Goal: Task Accomplishment & Management: Complete application form

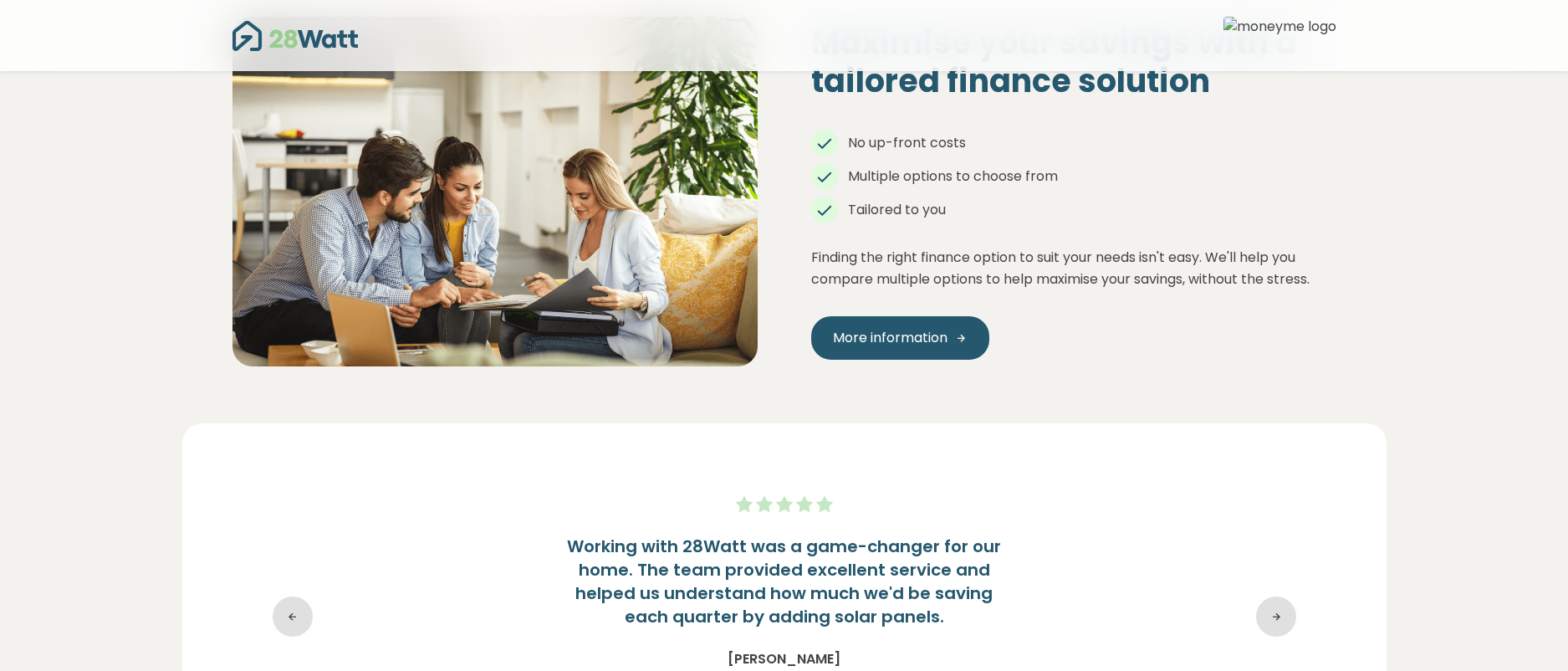
scroll to position [2874, 0]
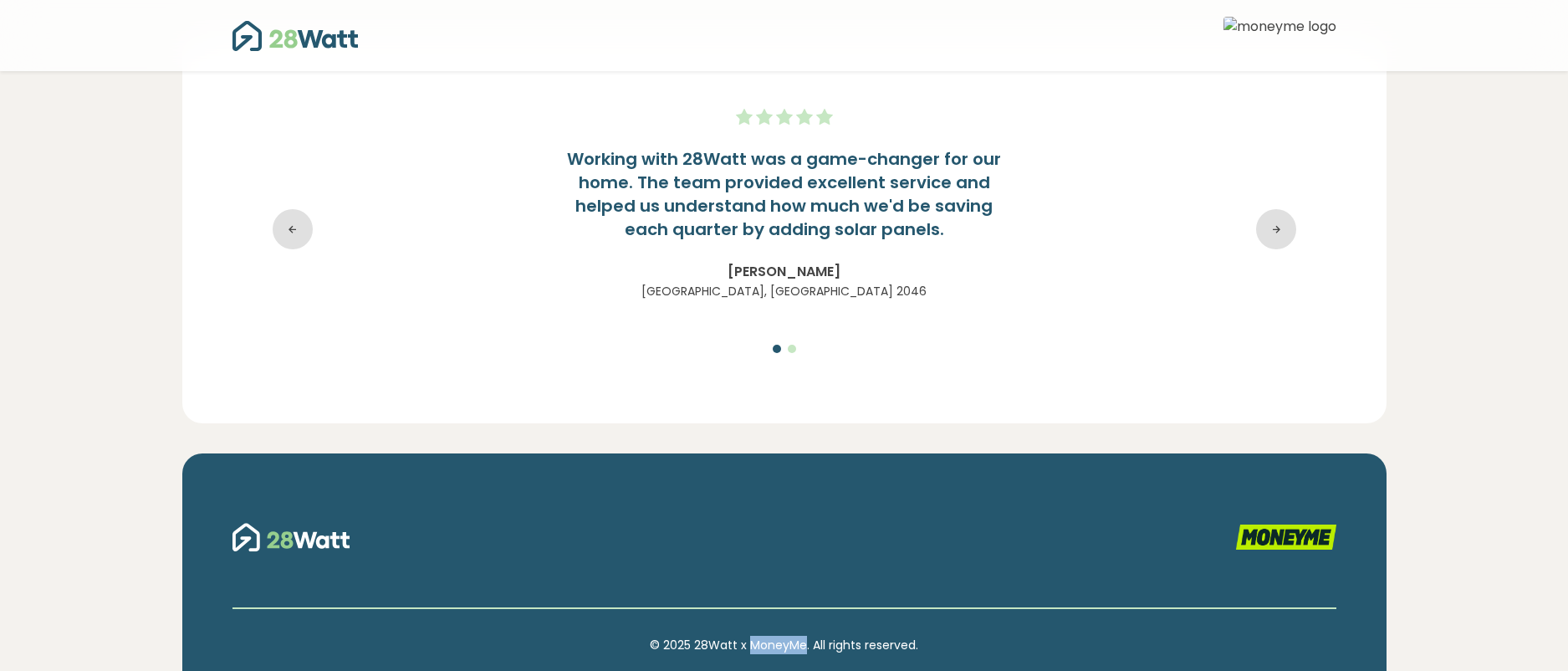
drag, startPoint x: 802, startPoint y: 595, endPoint x: 753, endPoint y: 590, distance: 49.3
click at [753, 636] on p "© 2025 28Watt x MoneyMe. All rights reserved." at bounding box center [784, 645] width 1104 height 18
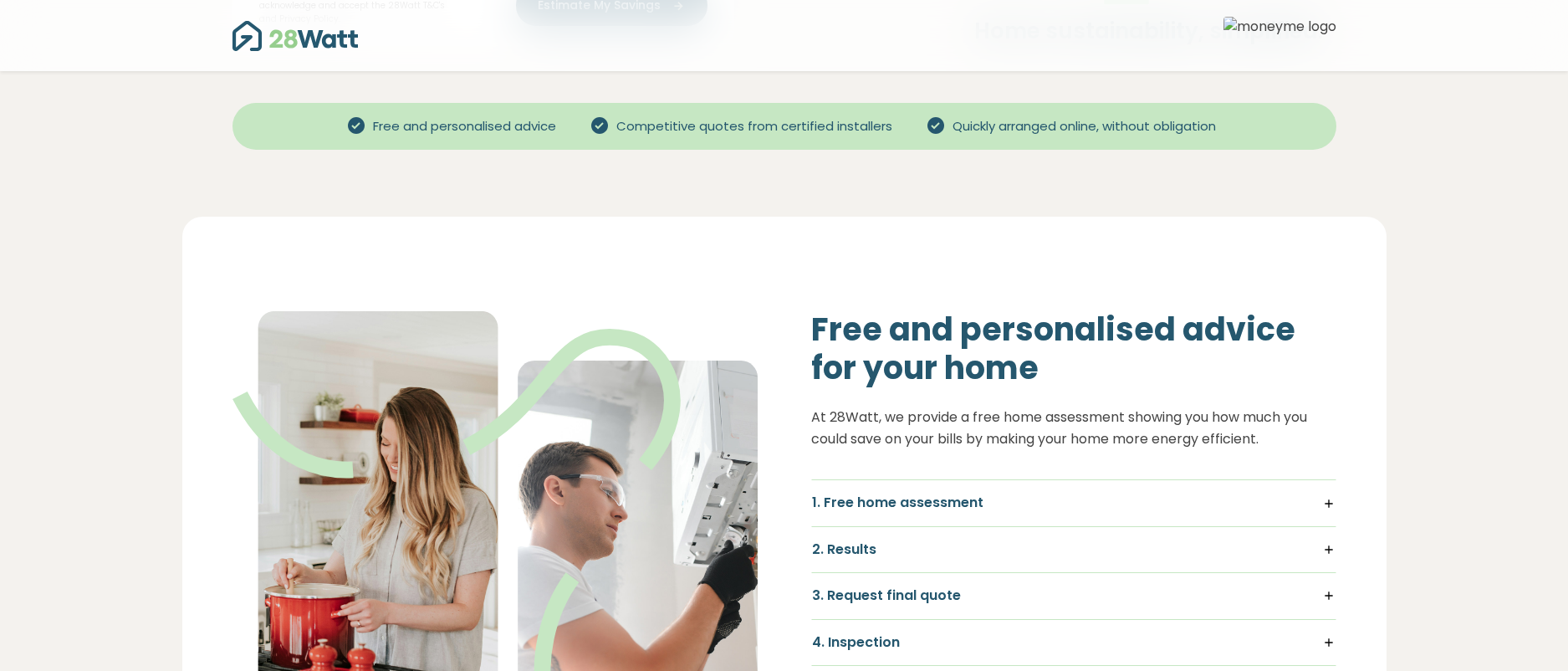
scroll to position [612, 0]
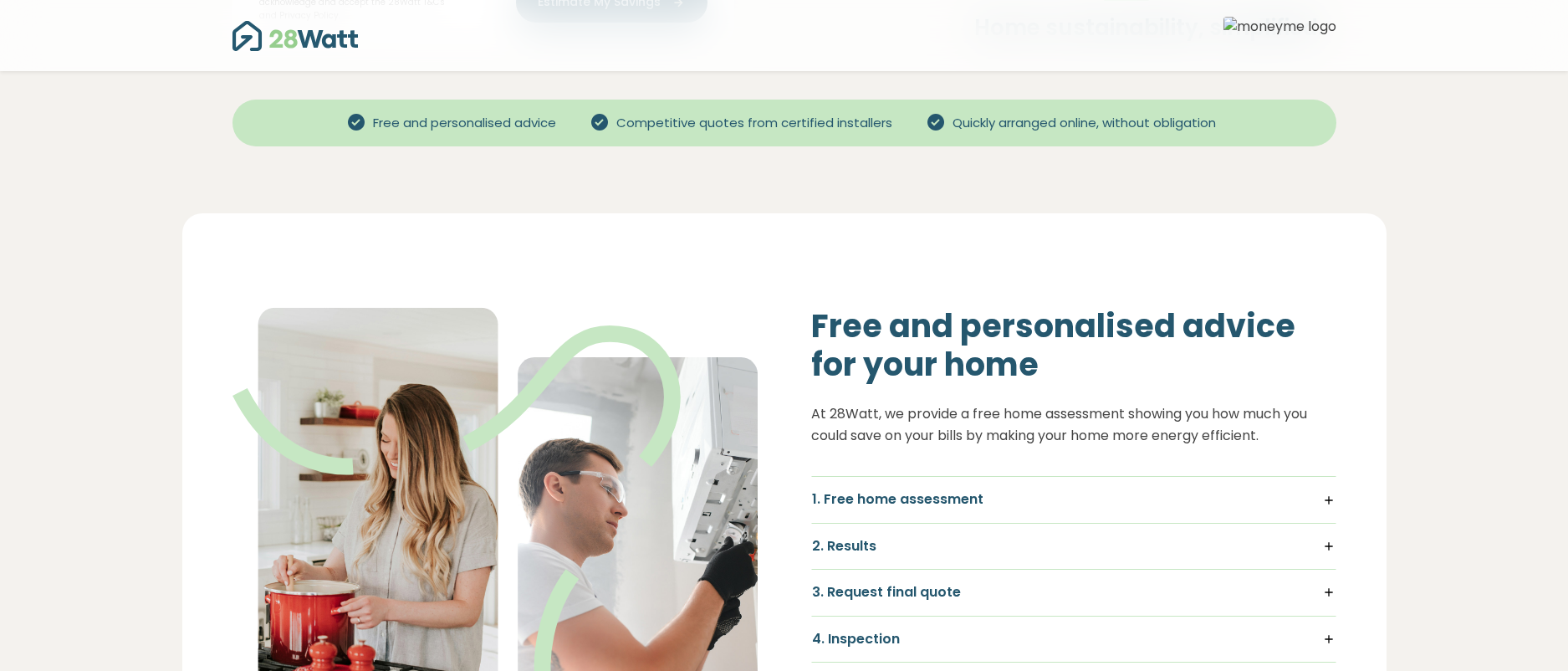
click at [930, 490] on h5 "1. Free home assessment" at bounding box center [1074, 500] width 524 height 18
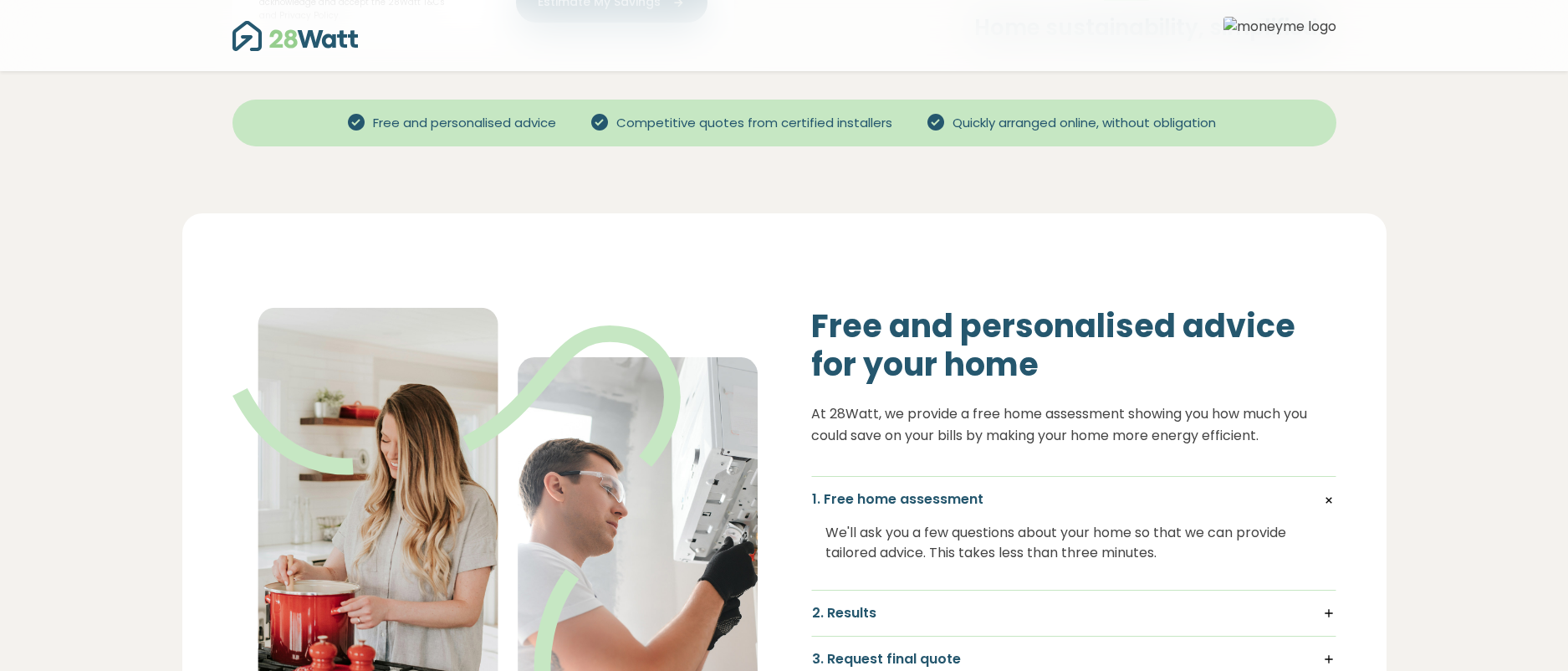
click at [930, 490] on h5 "1. Free home assessment" at bounding box center [1074, 500] width 524 height 18
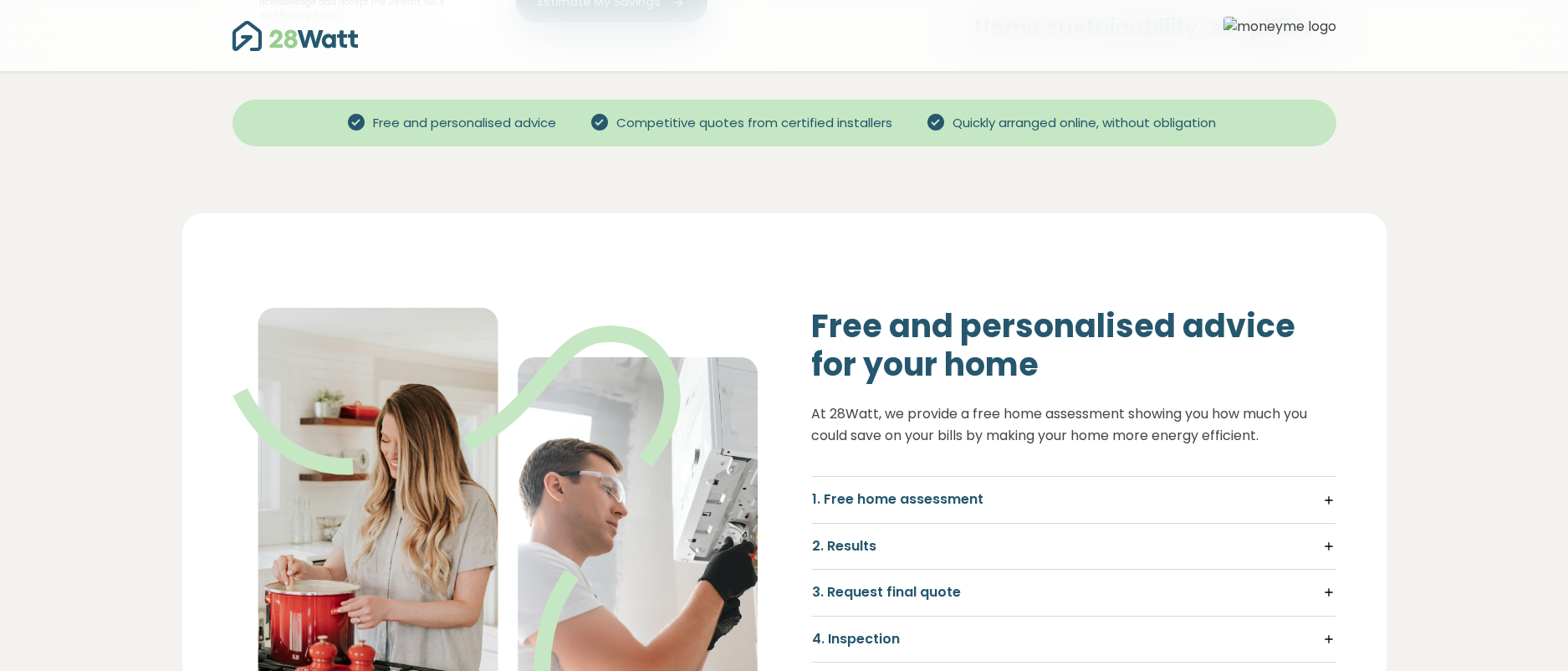
click at [875, 537] on h5 "2. Results" at bounding box center [1074, 547] width 524 height 18
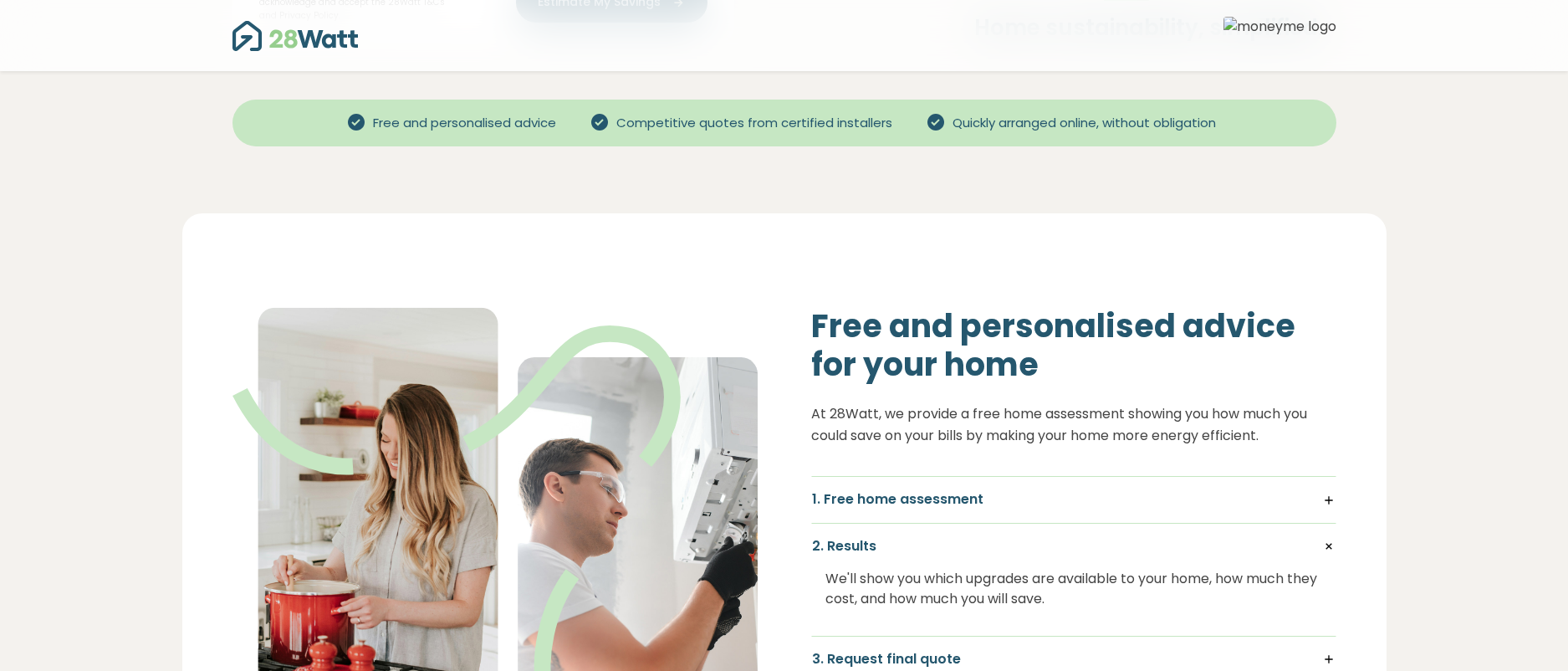
click at [875, 537] on h5 "2. Results" at bounding box center [1074, 547] width 524 height 18
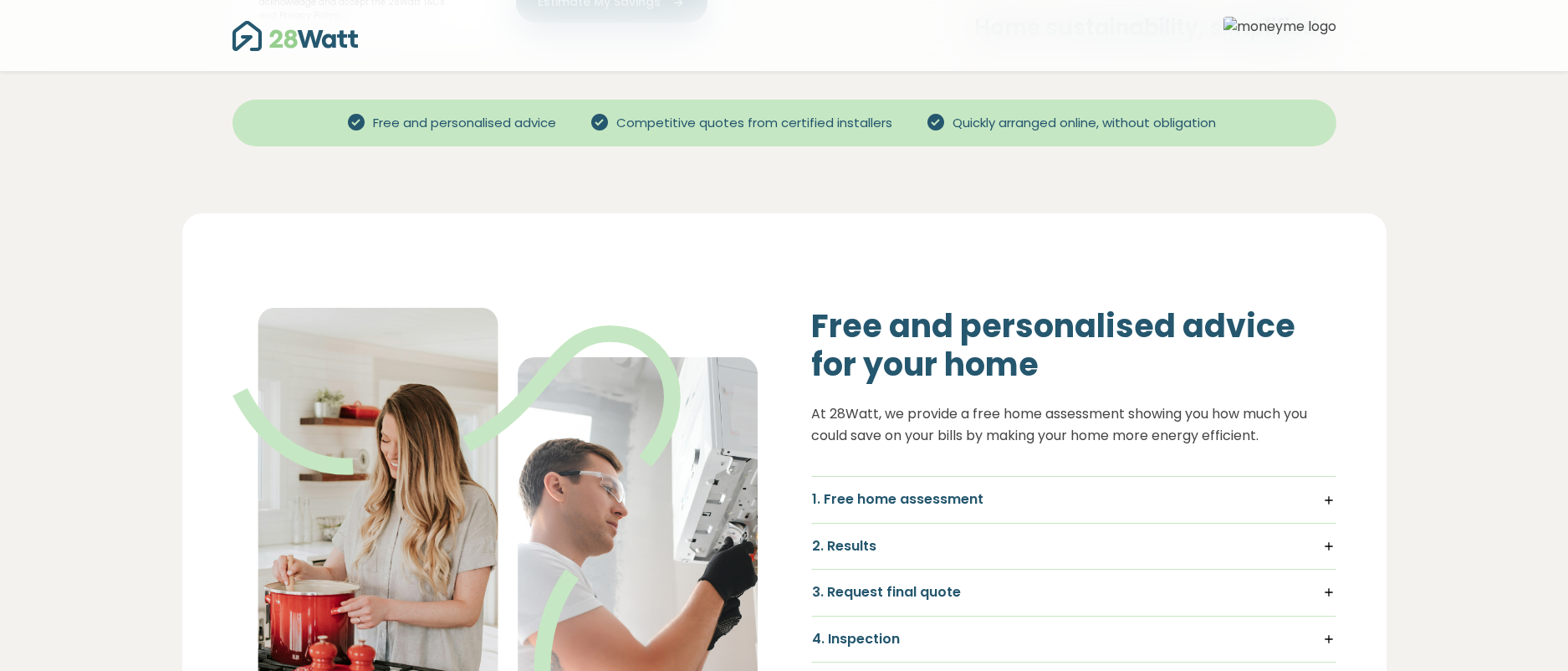
scroll to position [691, 0]
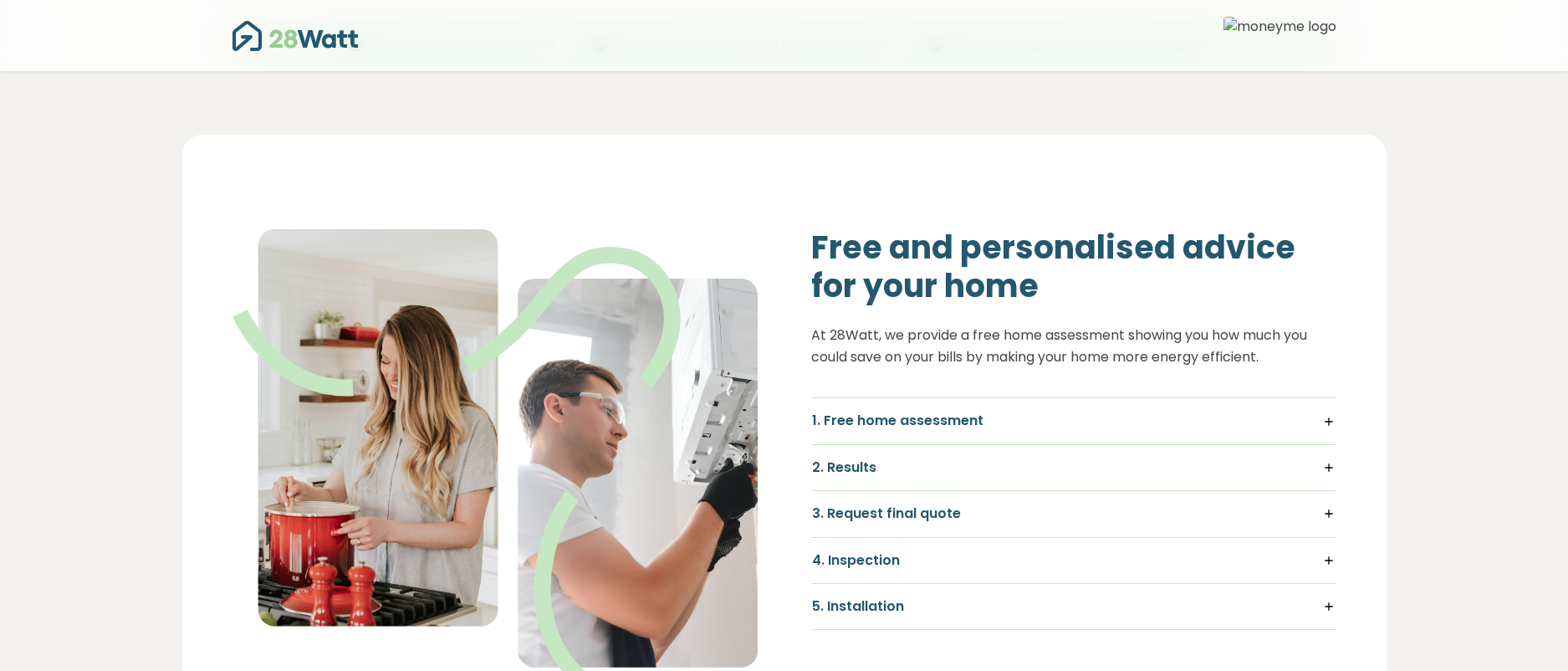
click at [905, 505] on h5 "3. Request final quote" at bounding box center [1074, 514] width 524 height 18
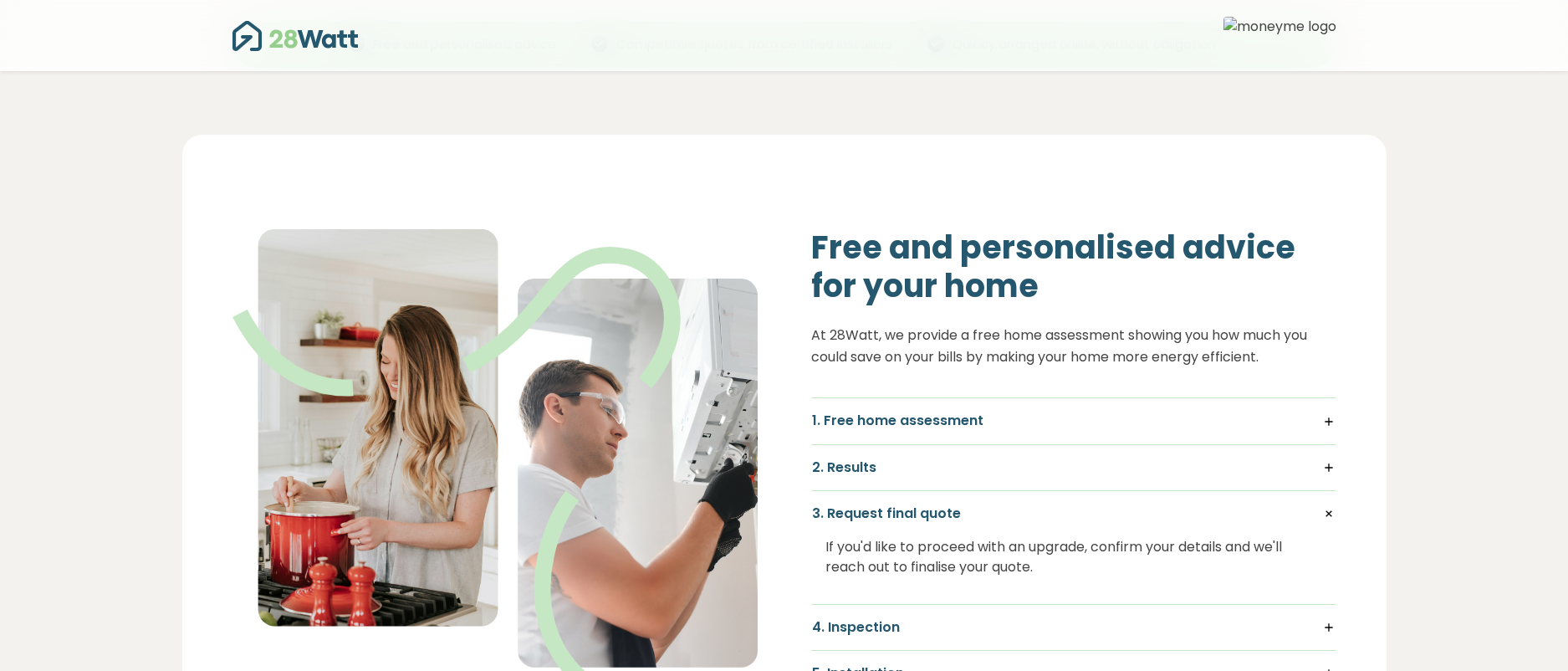
click at [905, 505] on h5 "3. Request final quote" at bounding box center [1074, 514] width 524 height 18
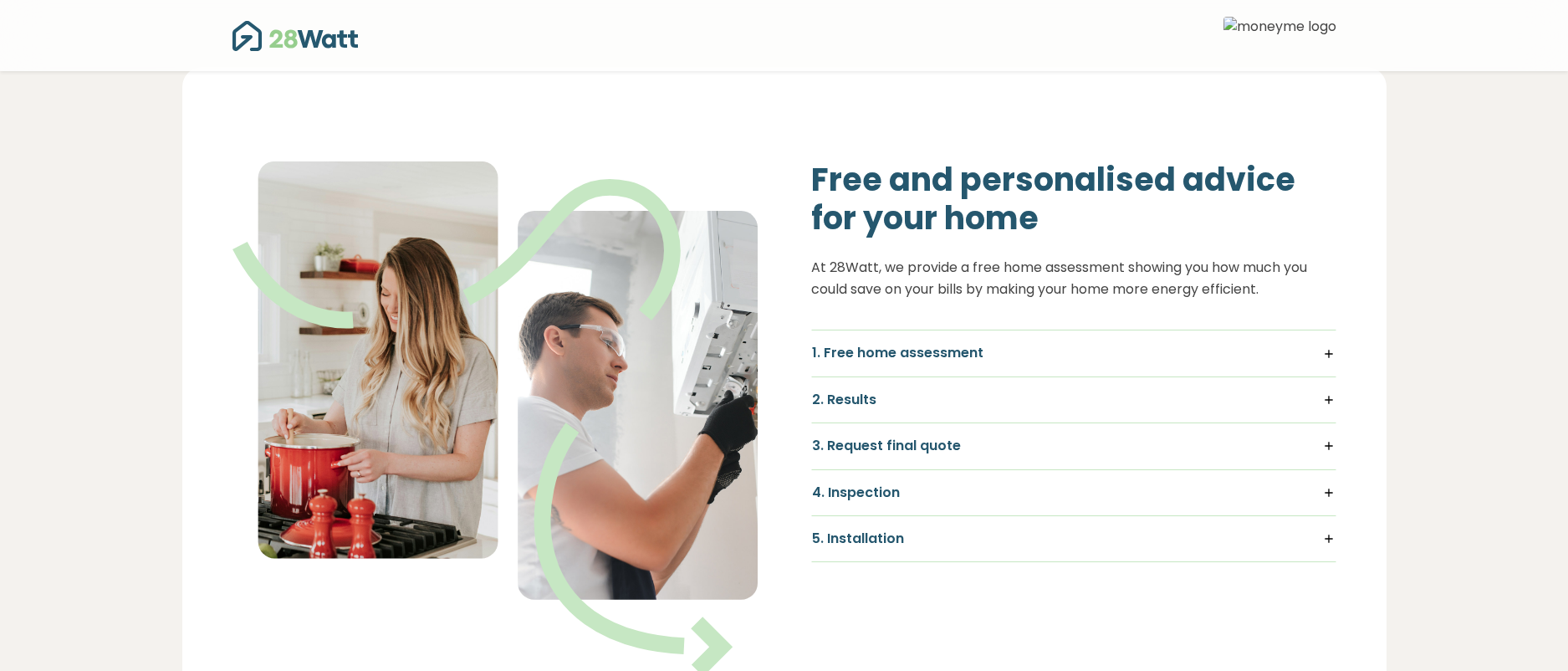
scroll to position [763, 0]
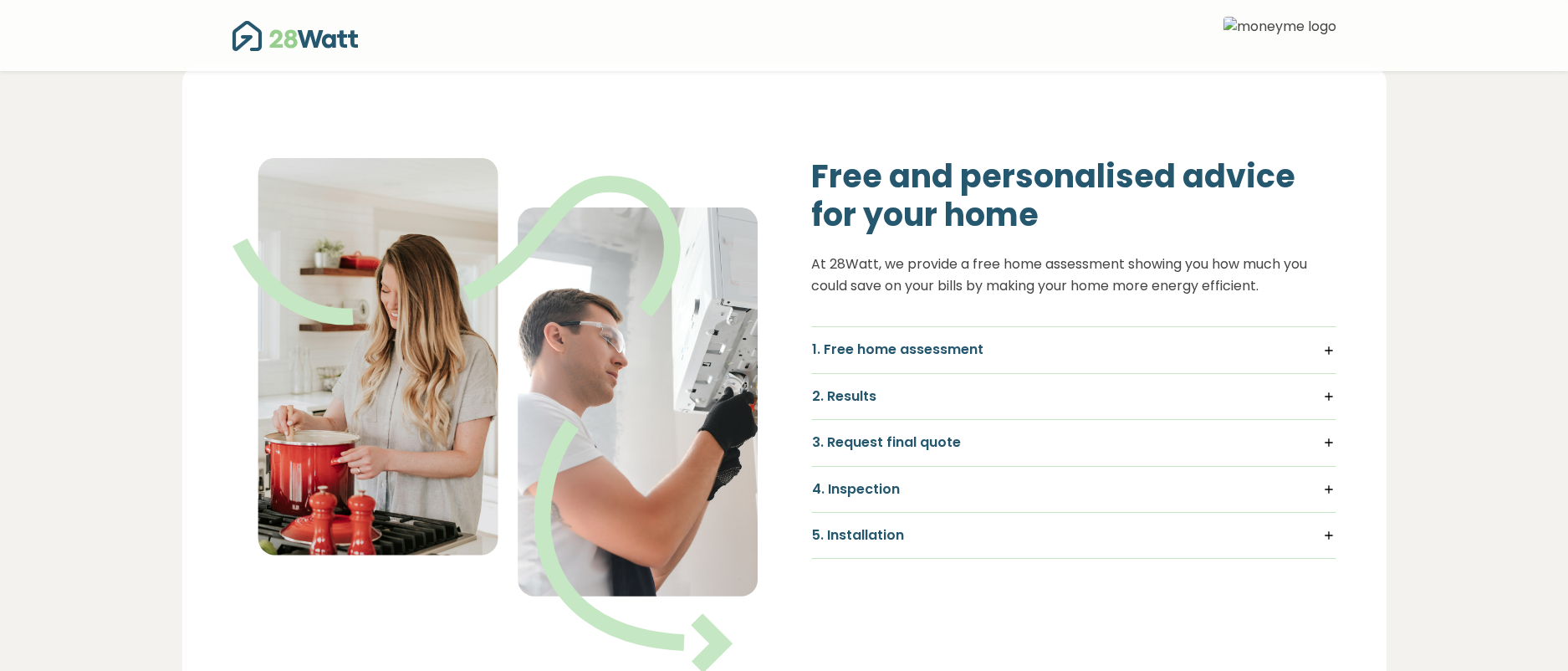
click at [861, 480] on h5 "4. Inspection" at bounding box center [1074, 490] width 524 height 18
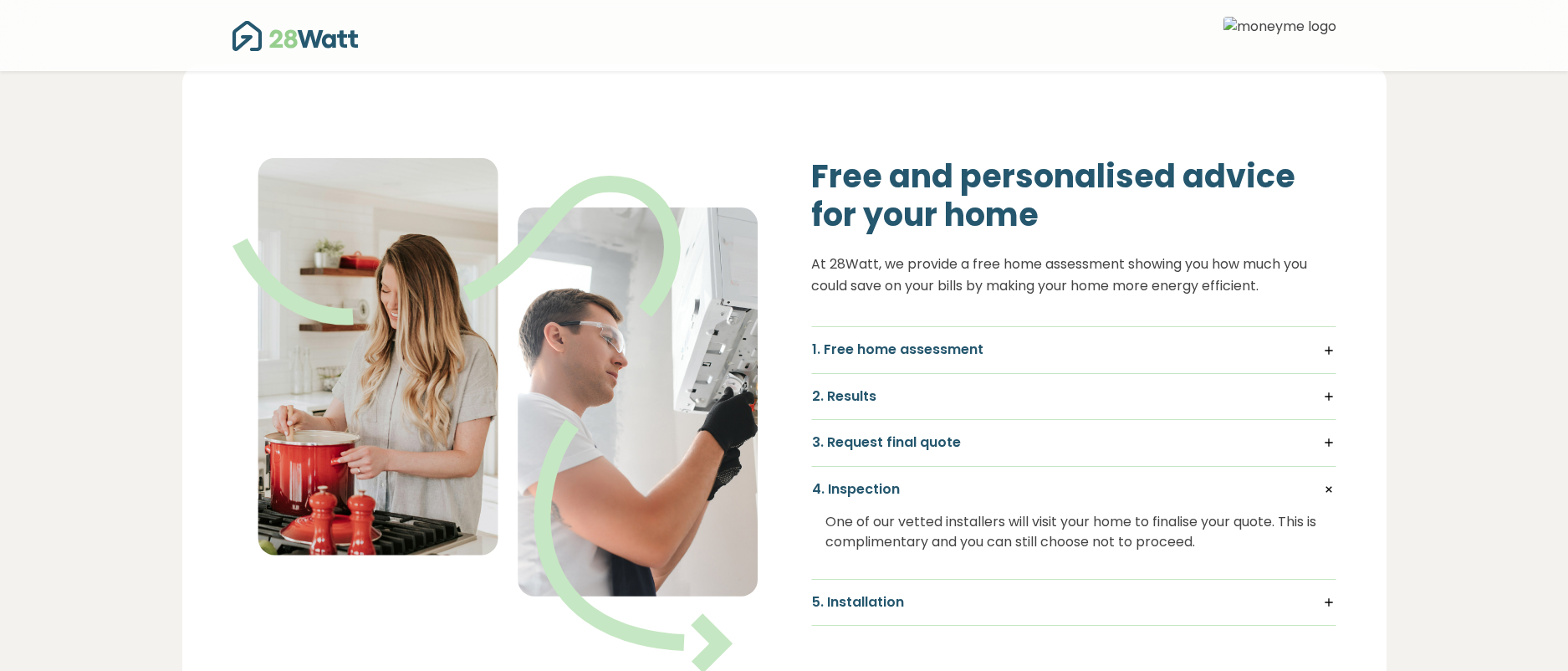
click at [862, 480] on h5 "4. Inspection" at bounding box center [1074, 490] width 524 height 18
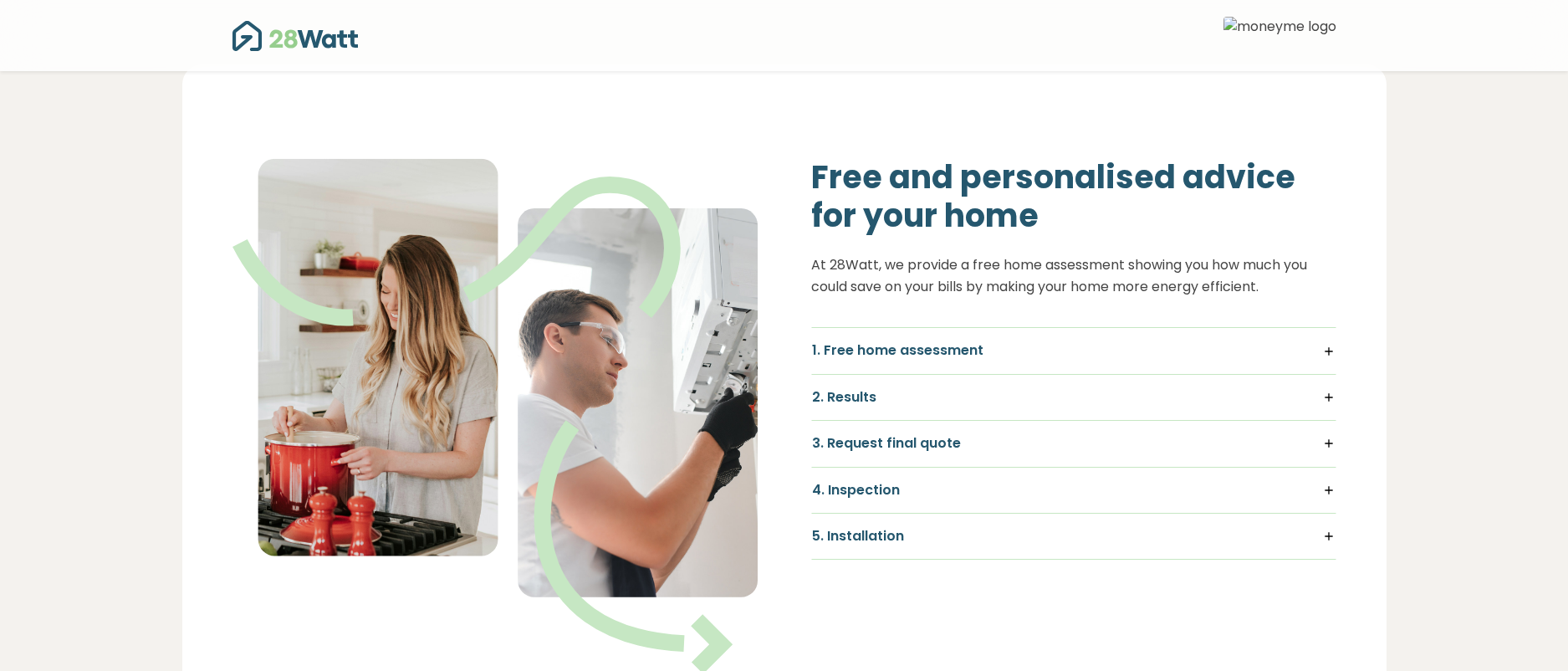
click at [854, 514] on div "5. Installation Your installer will visit your home on the agreed upon date to …" at bounding box center [1074, 537] width 525 height 46
click at [857, 527] on h5 "5. Installation" at bounding box center [1074, 536] width 524 height 18
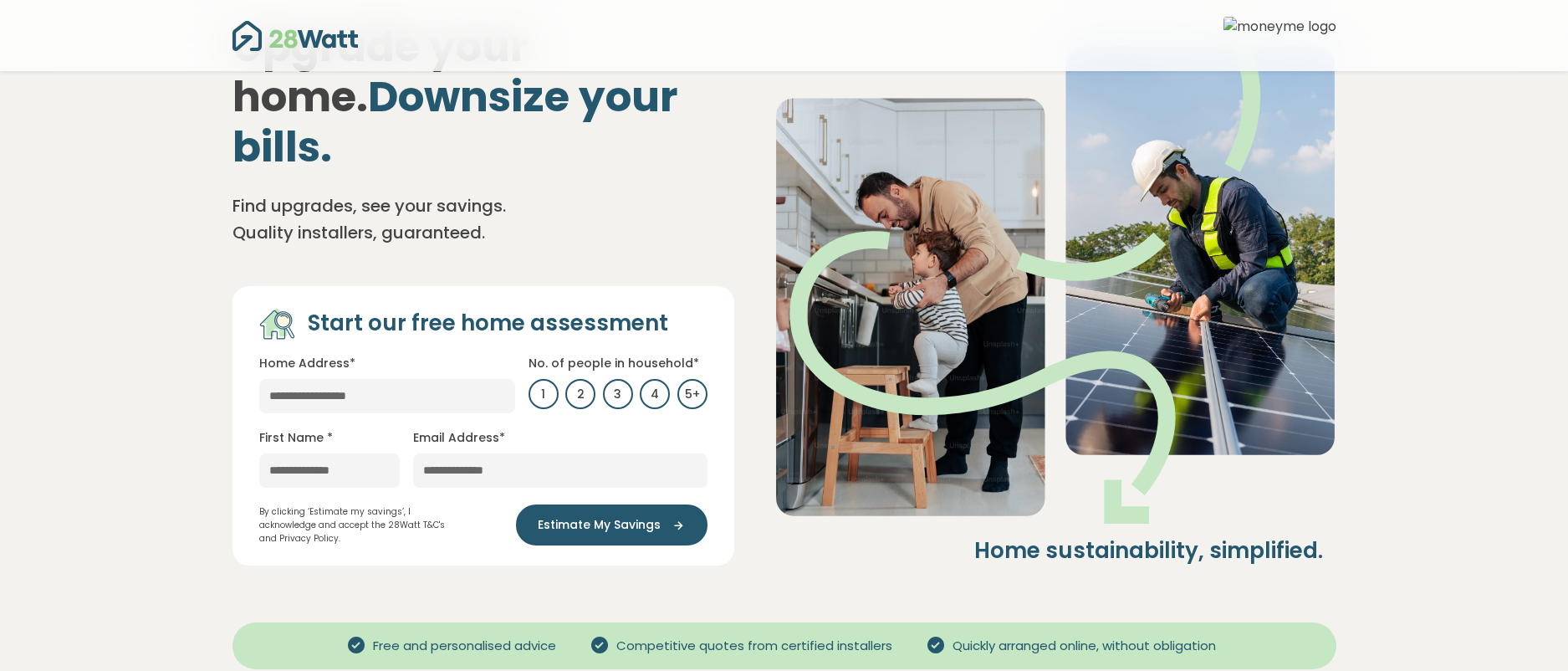
scroll to position [108, 0]
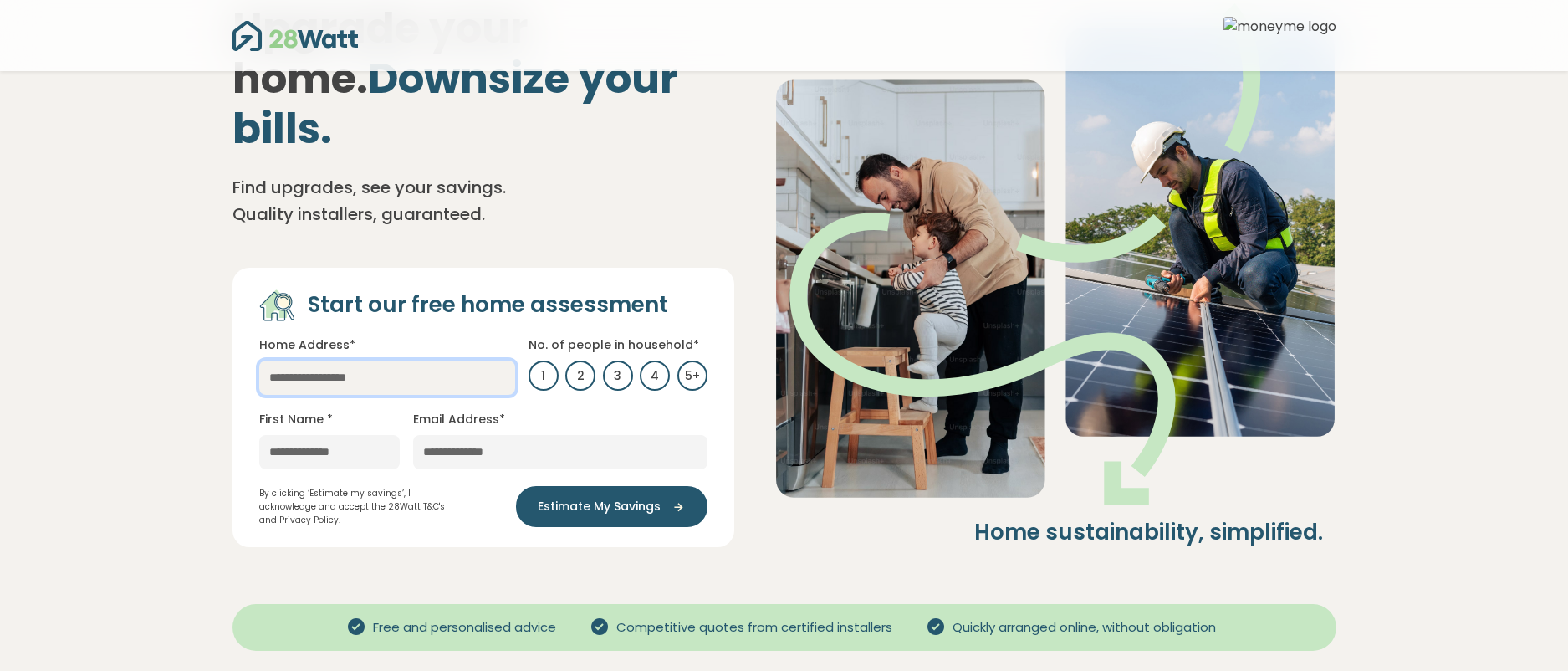
click at [433, 360] on input "text" at bounding box center [387, 377] width 256 height 34
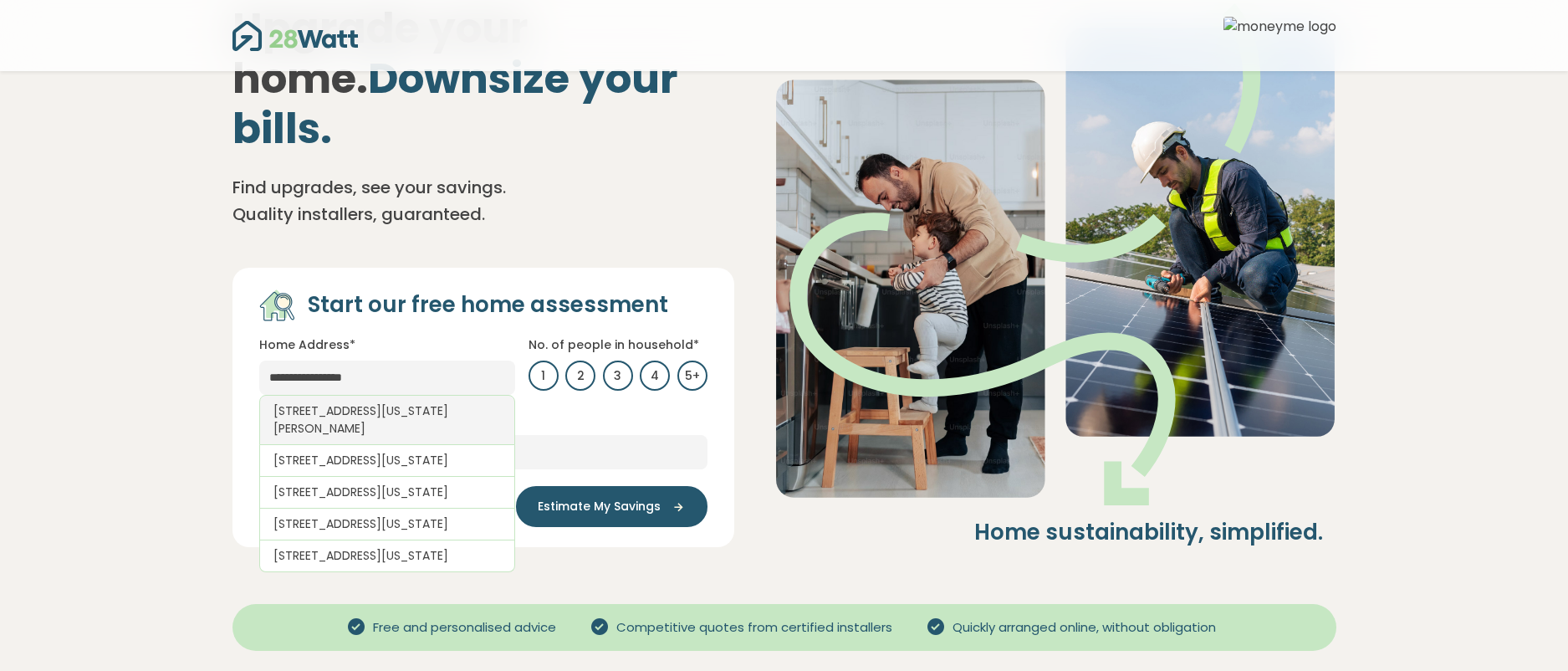
click at [405, 395] on link "[STREET_ADDRESS][US_STATE][PERSON_NAME]" at bounding box center [387, 420] width 256 height 50
type input "**********"
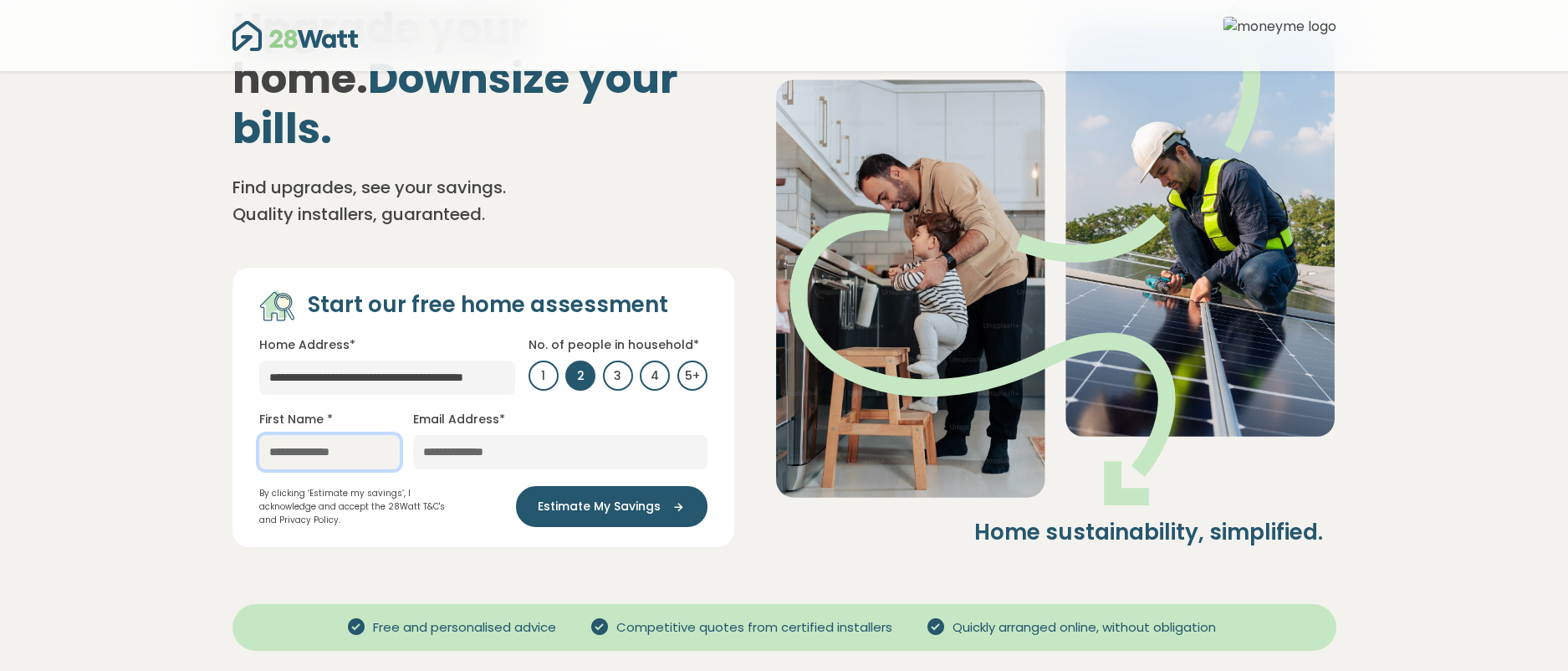
click at [342, 435] on input "text" at bounding box center [329, 452] width 140 height 34
type input "********"
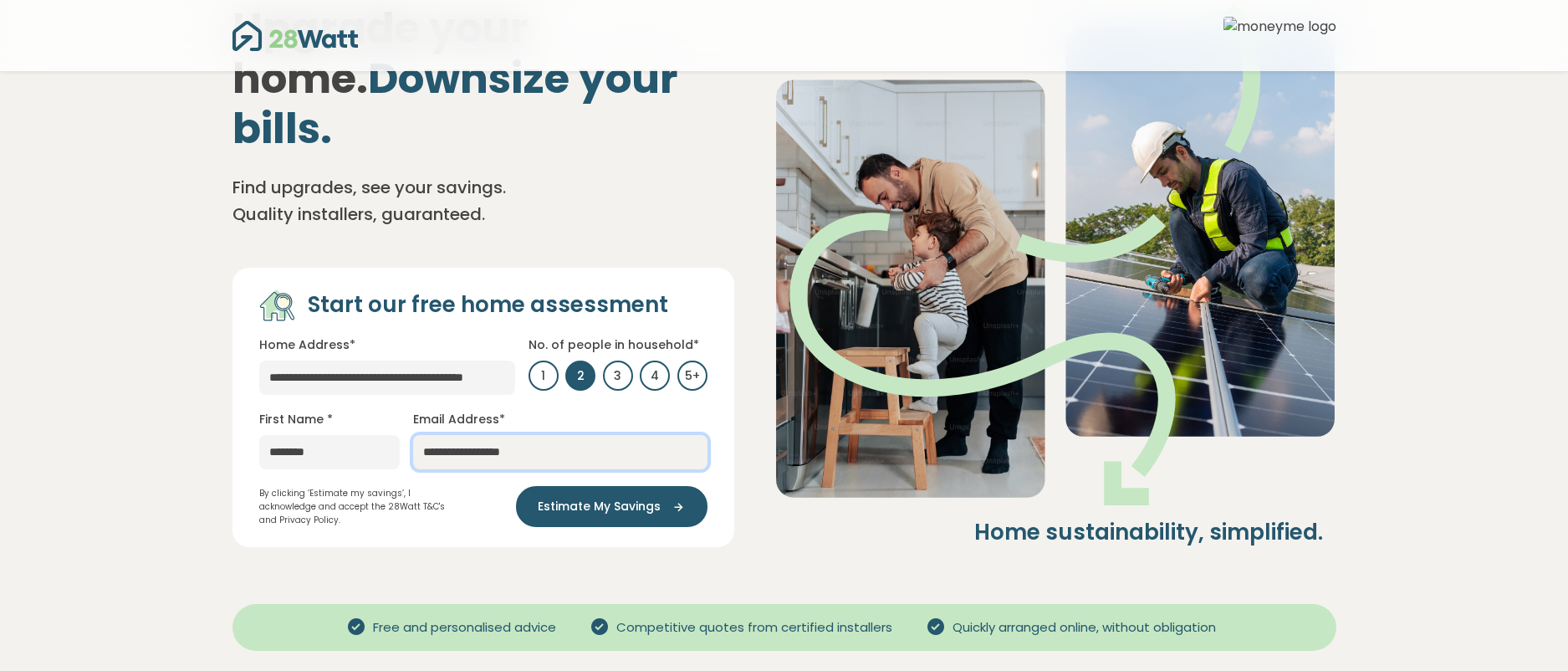
type input "**********"
click at [727, 433] on div "**********" at bounding box center [483, 407] width 502 height 280
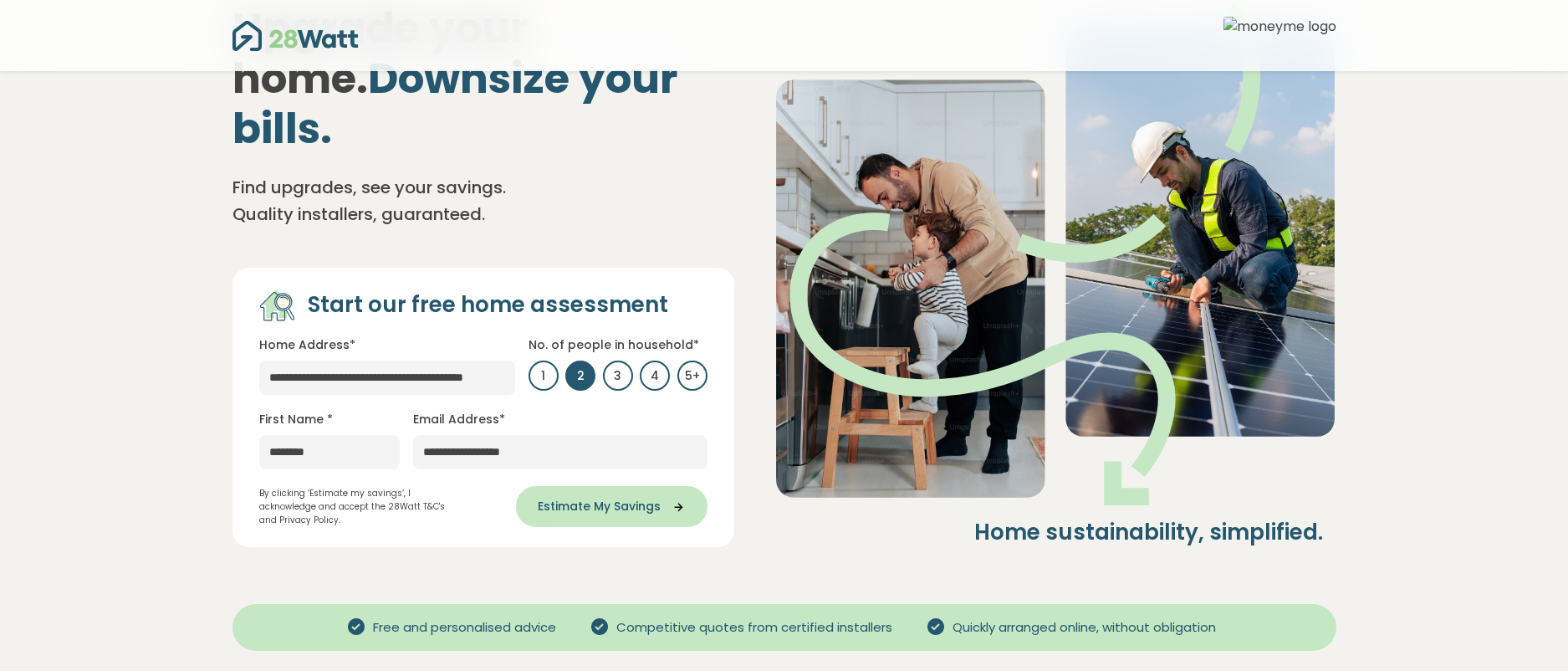
click at [661, 500] on icon "submit" at bounding box center [673, 507] width 25 height 15
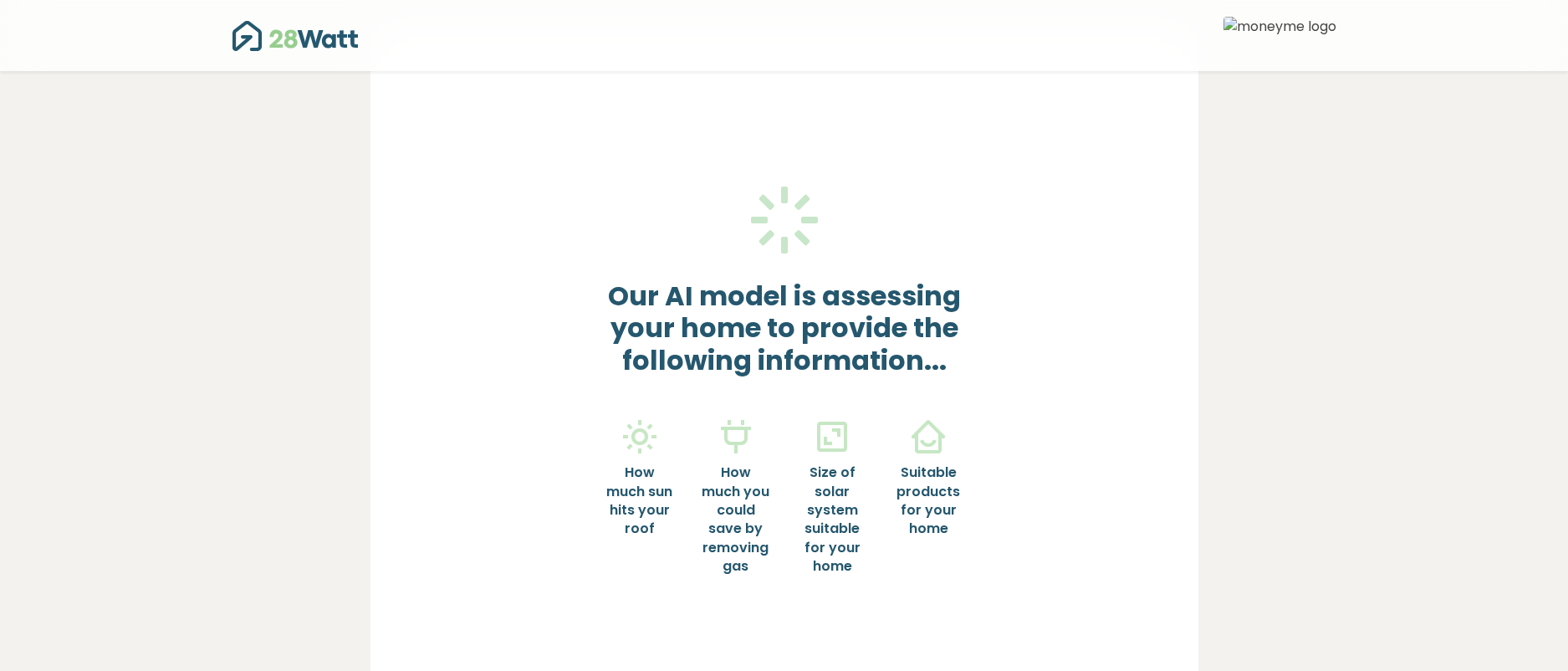
scroll to position [92, 0]
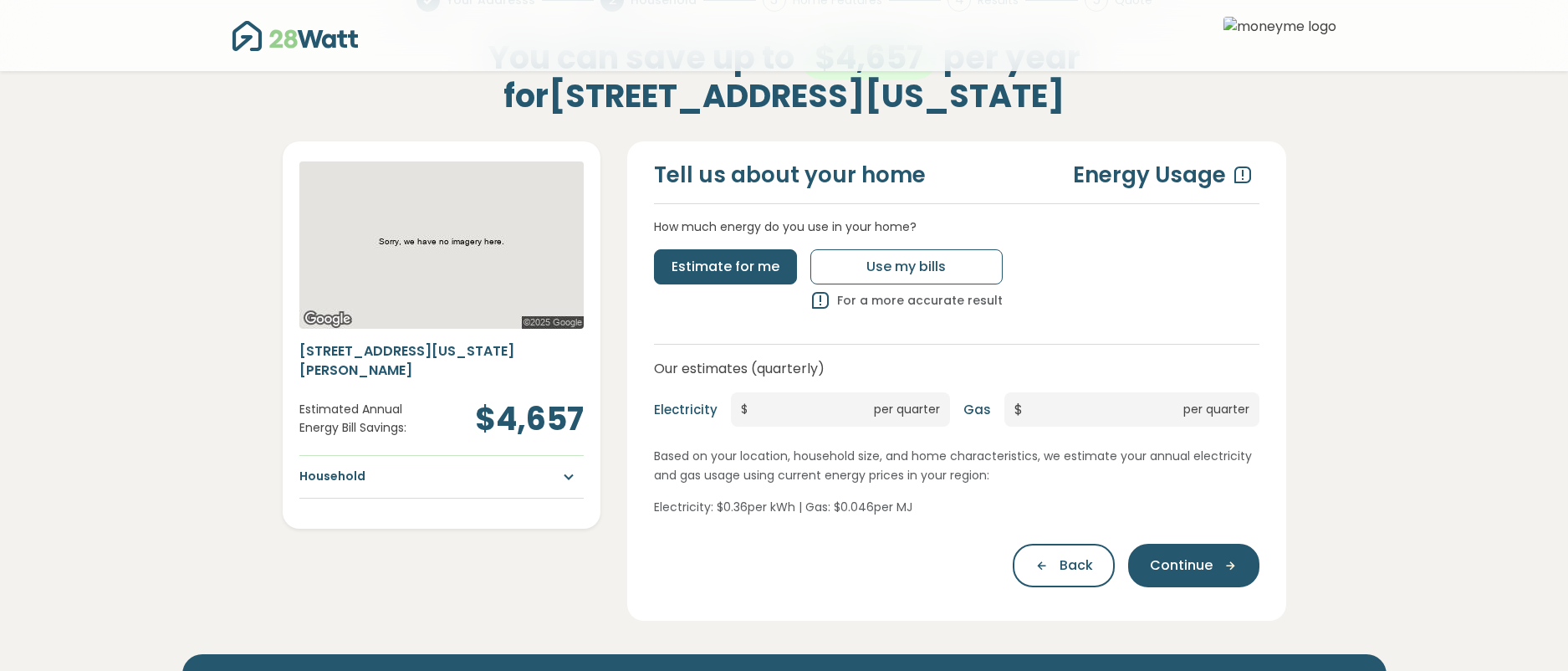
scroll to position [154, 0]
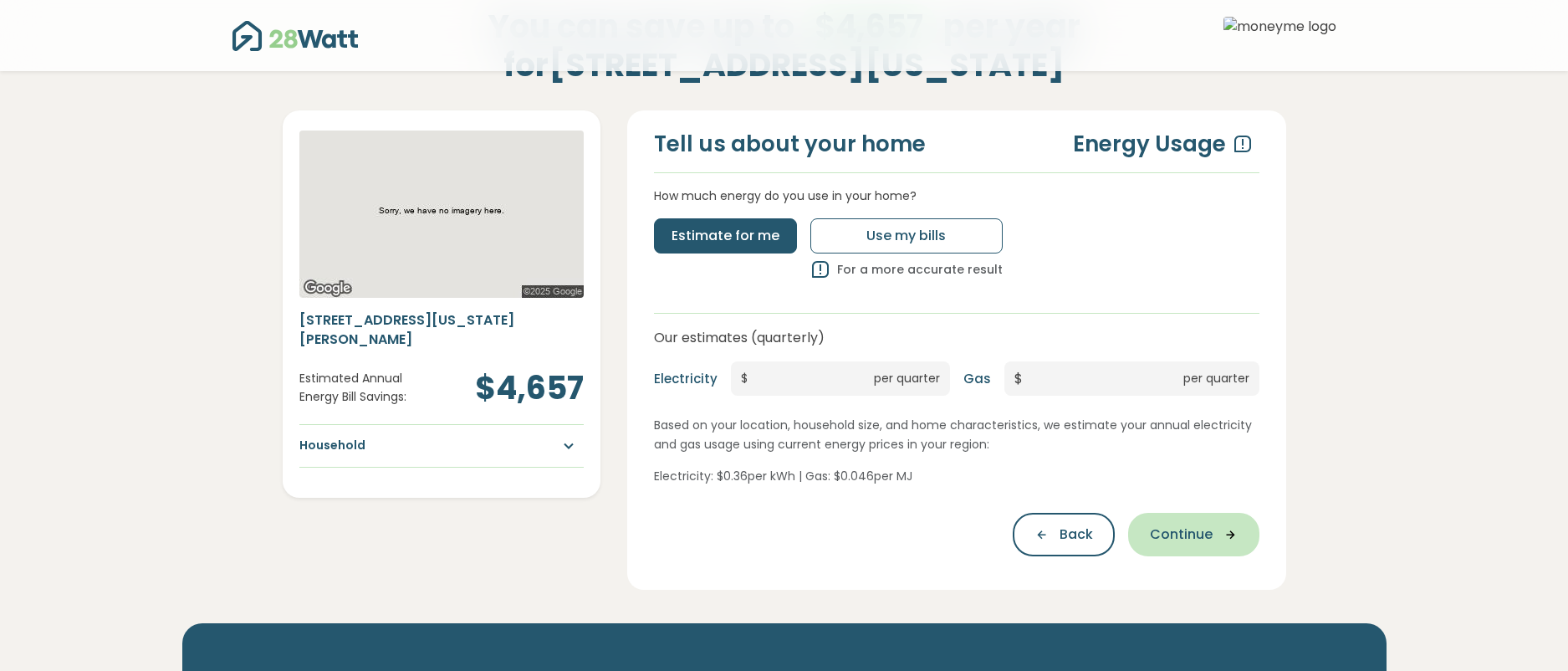
click at [1166, 522] on button "Continue" at bounding box center [1194, 535] width 131 height 44
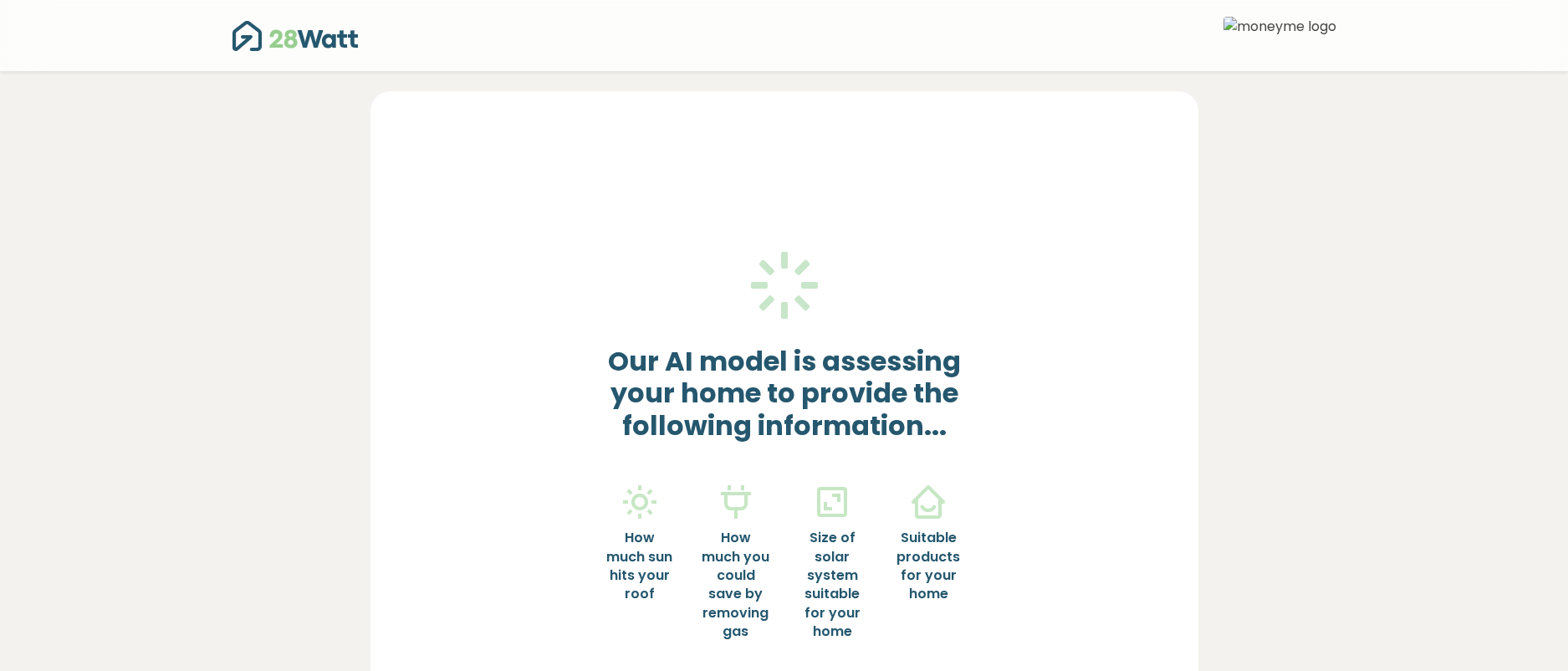
scroll to position [0, 0]
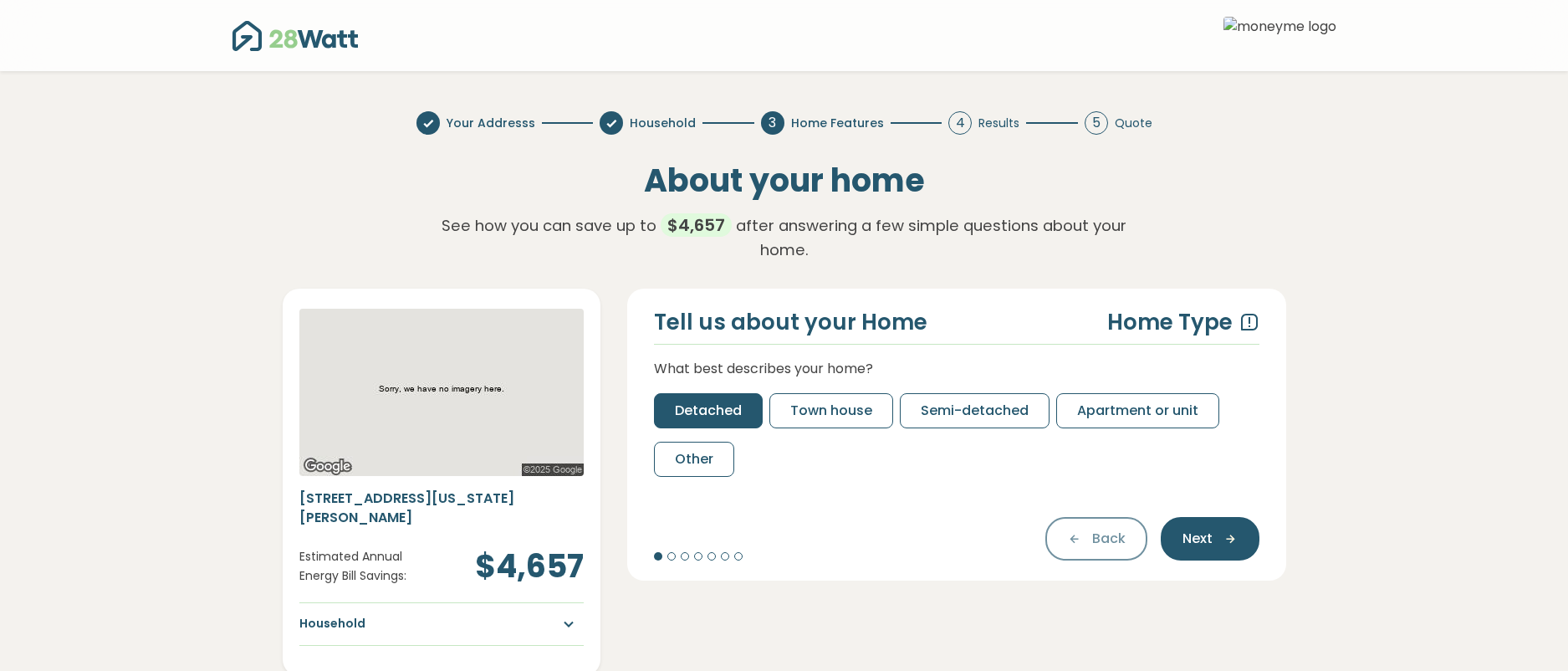
click at [693, 401] on span "Detached" at bounding box center [708, 411] width 67 height 20
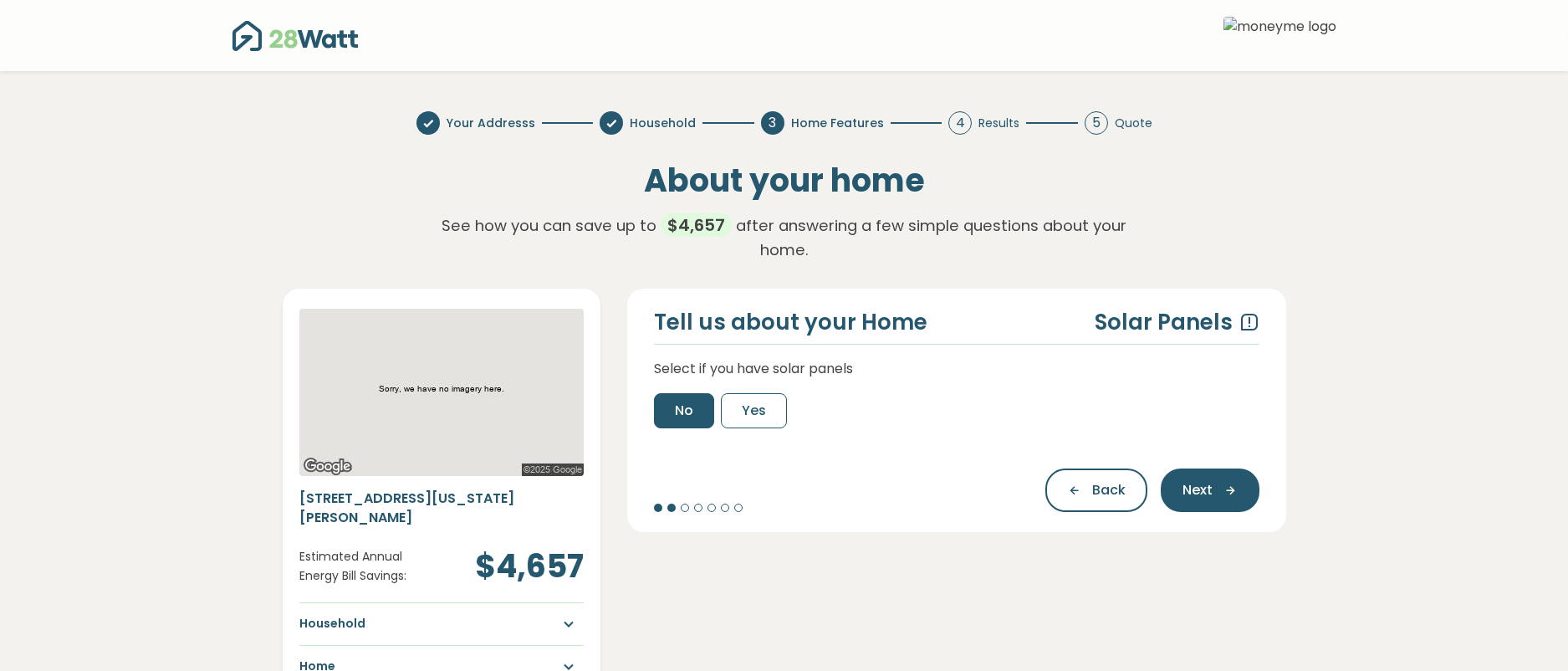
click at [709, 393] on button "No" at bounding box center [684, 411] width 60 height 35
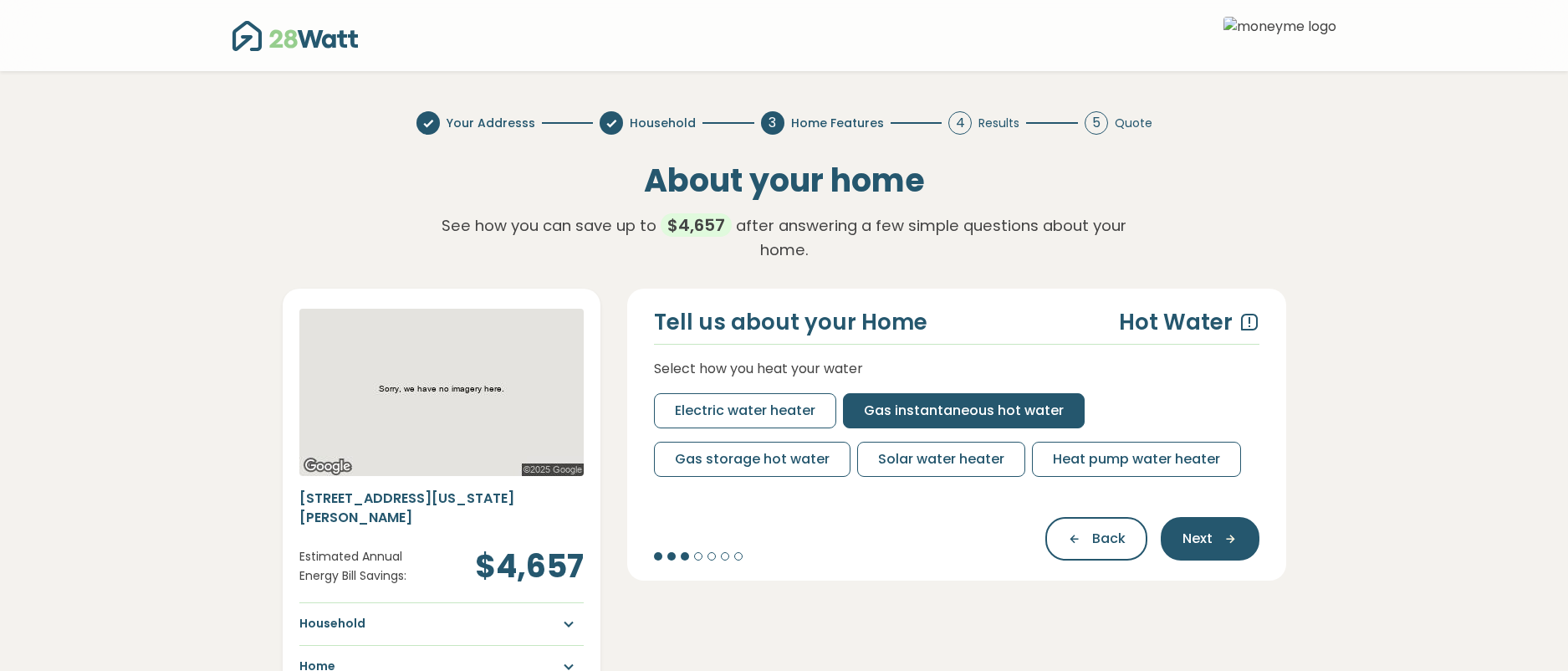
click at [854, 393] on button "Gas instantaneous hot water" at bounding box center [964, 411] width 242 height 35
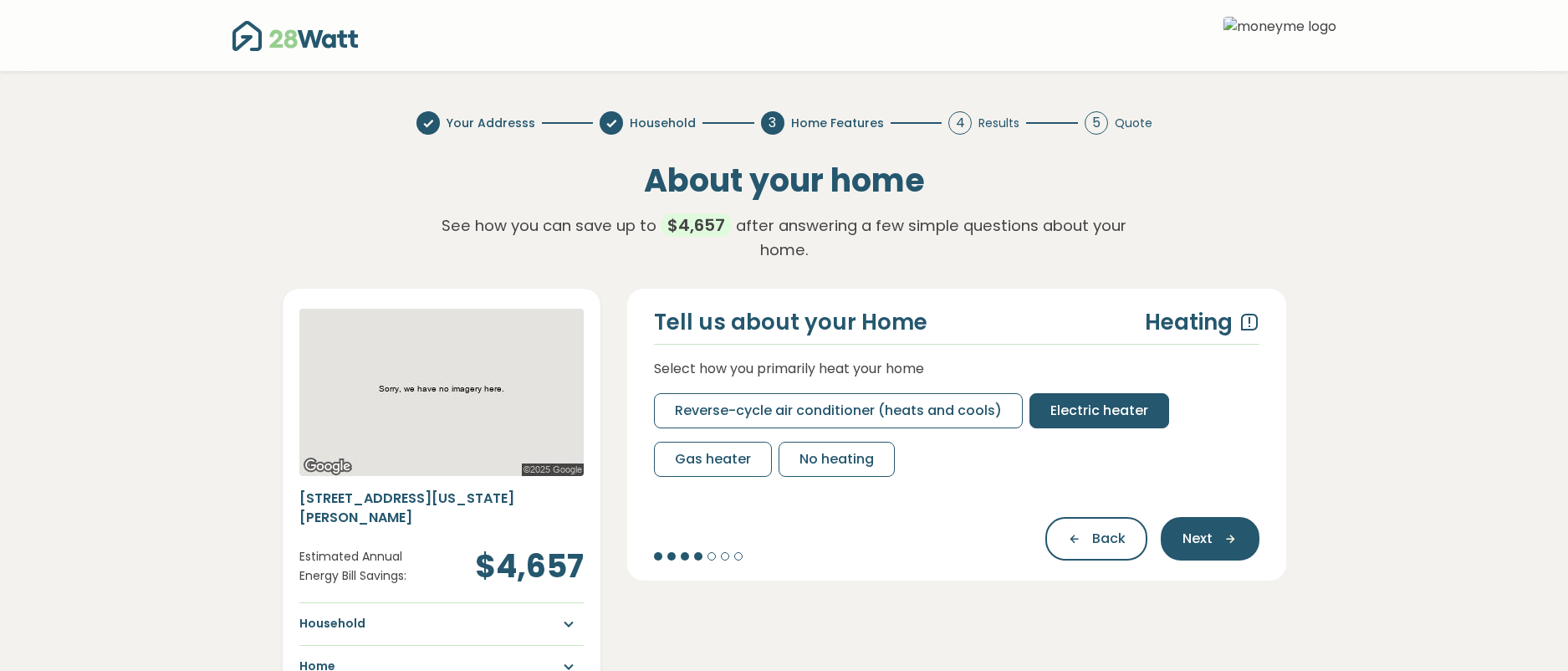
click at [1050, 401] on span "Electric heater" at bounding box center [1099, 411] width 98 height 20
click at [1079, 401] on span "Air conditioner (only cools)" at bounding box center [1142, 411] width 186 height 20
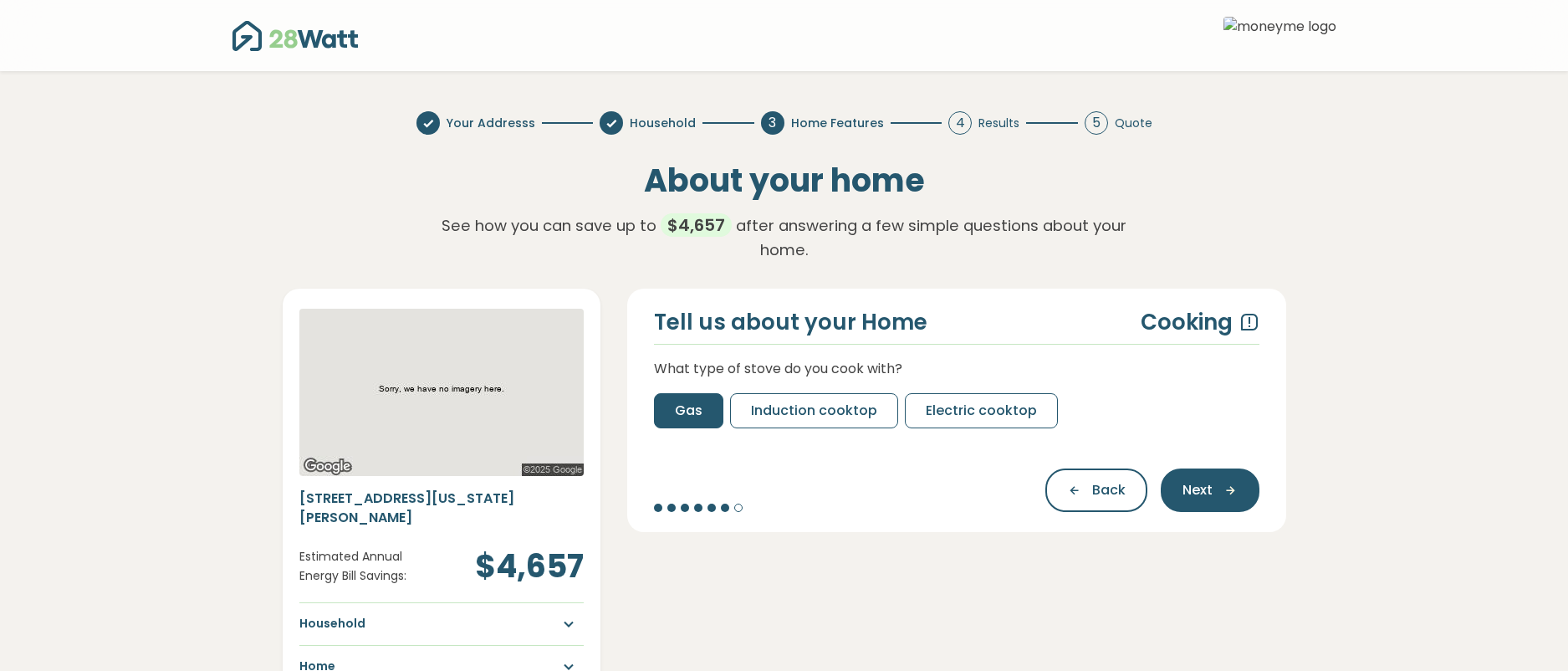
click at [704, 393] on button "Gas" at bounding box center [688, 411] width 70 height 35
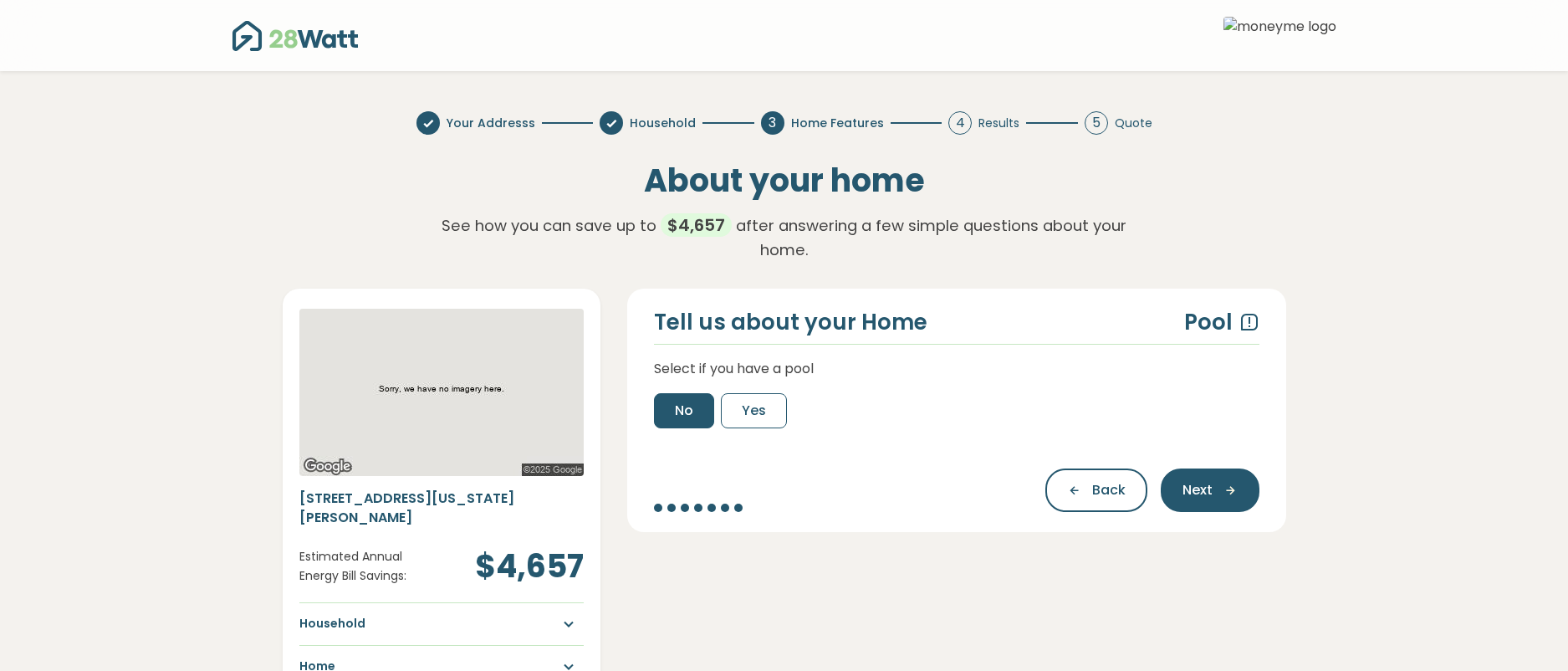
click at [704, 393] on button "No" at bounding box center [684, 411] width 60 height 35
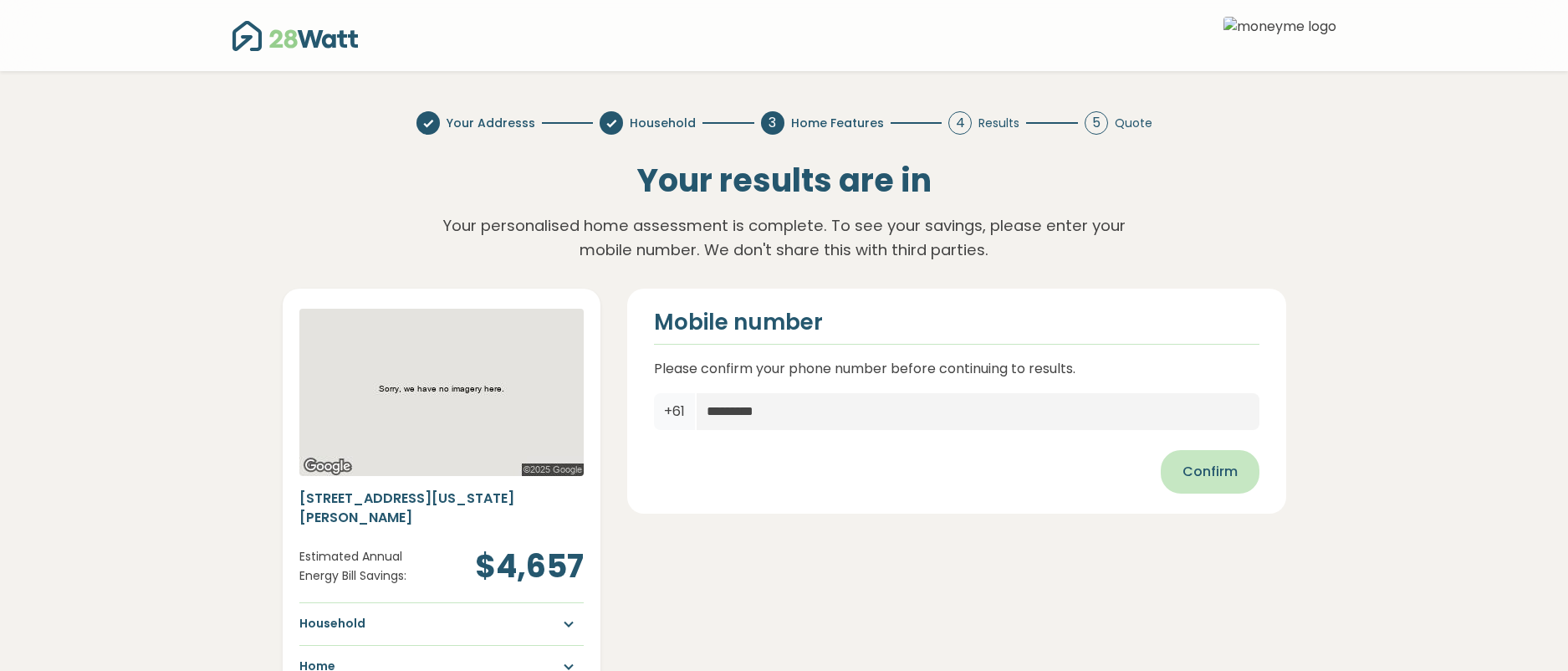
click at [1208, 469] on span "Confirm" at bounding box center [1210, 472] width 55 height 20
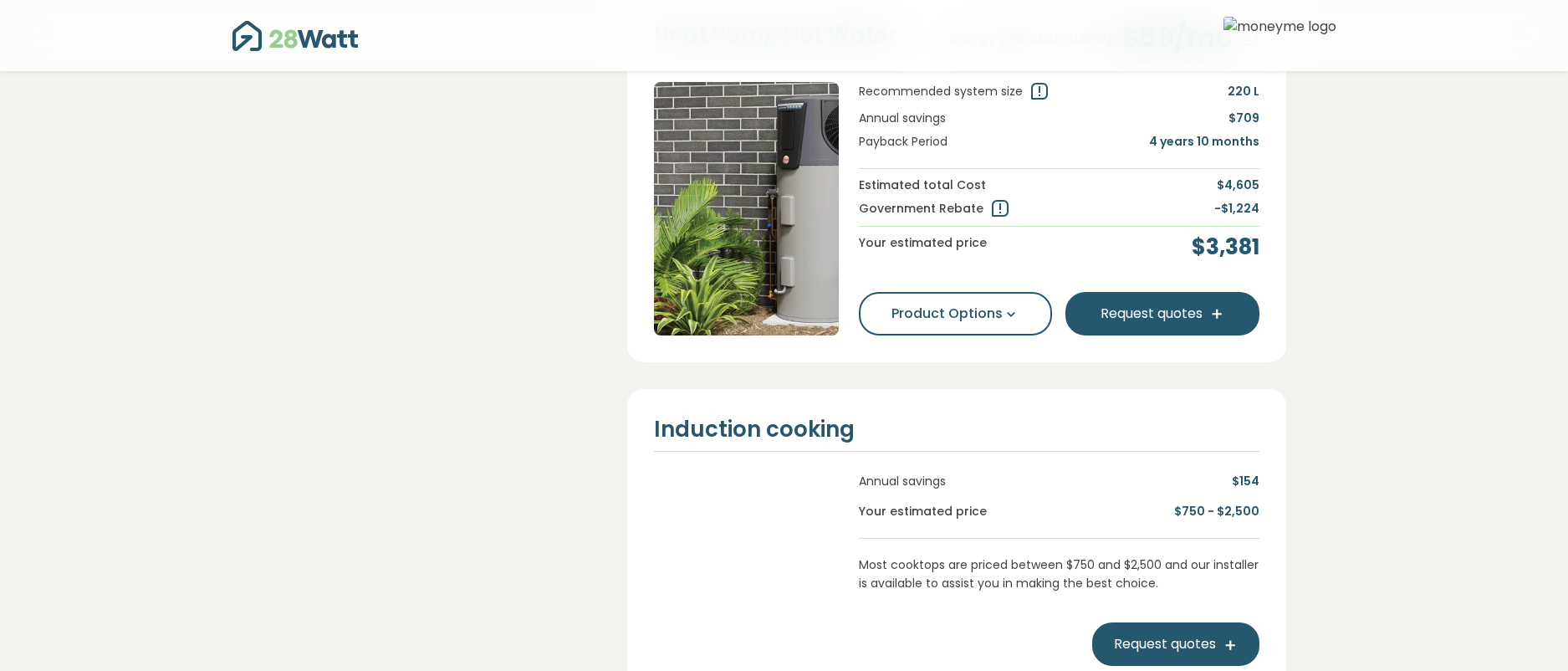
scroll to position [1579, 0]
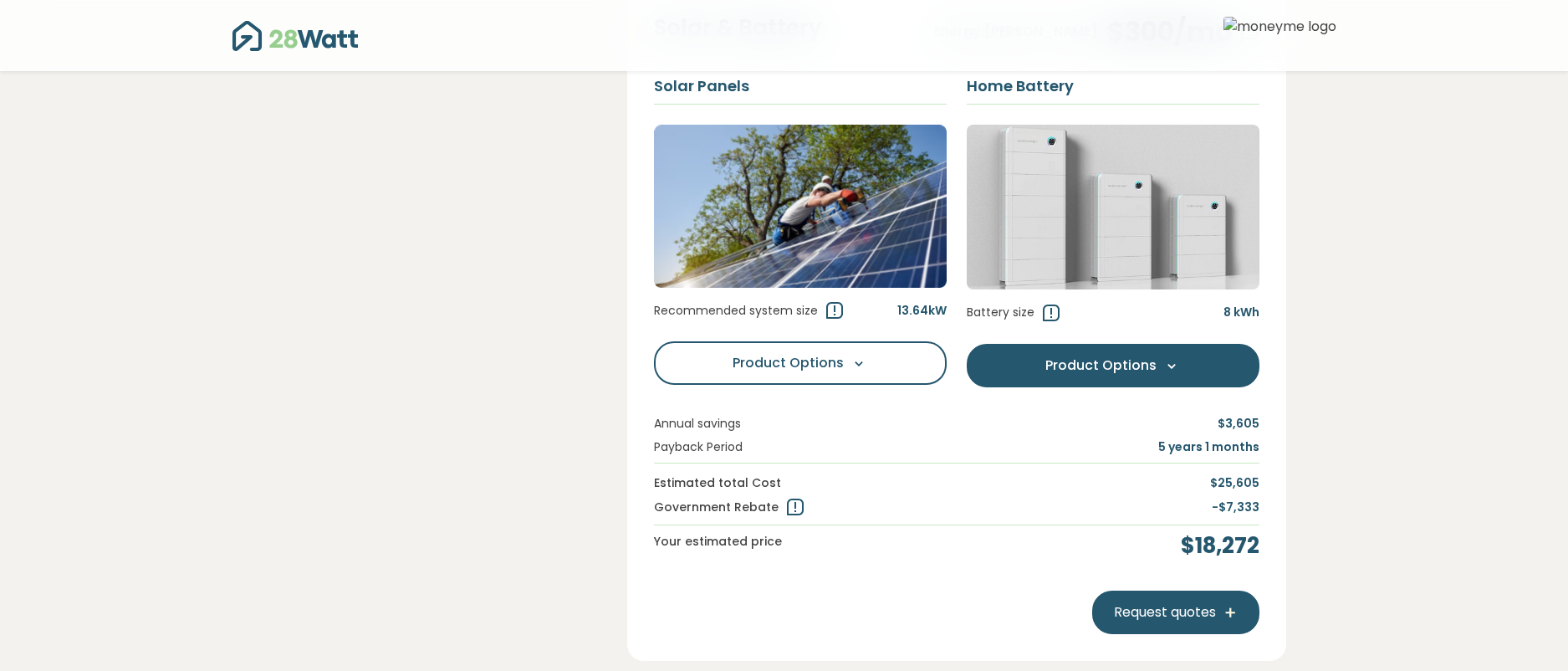
click at [1105, 364] on span "Product Options" at bounding box center [1100, 365] width 111 height 20
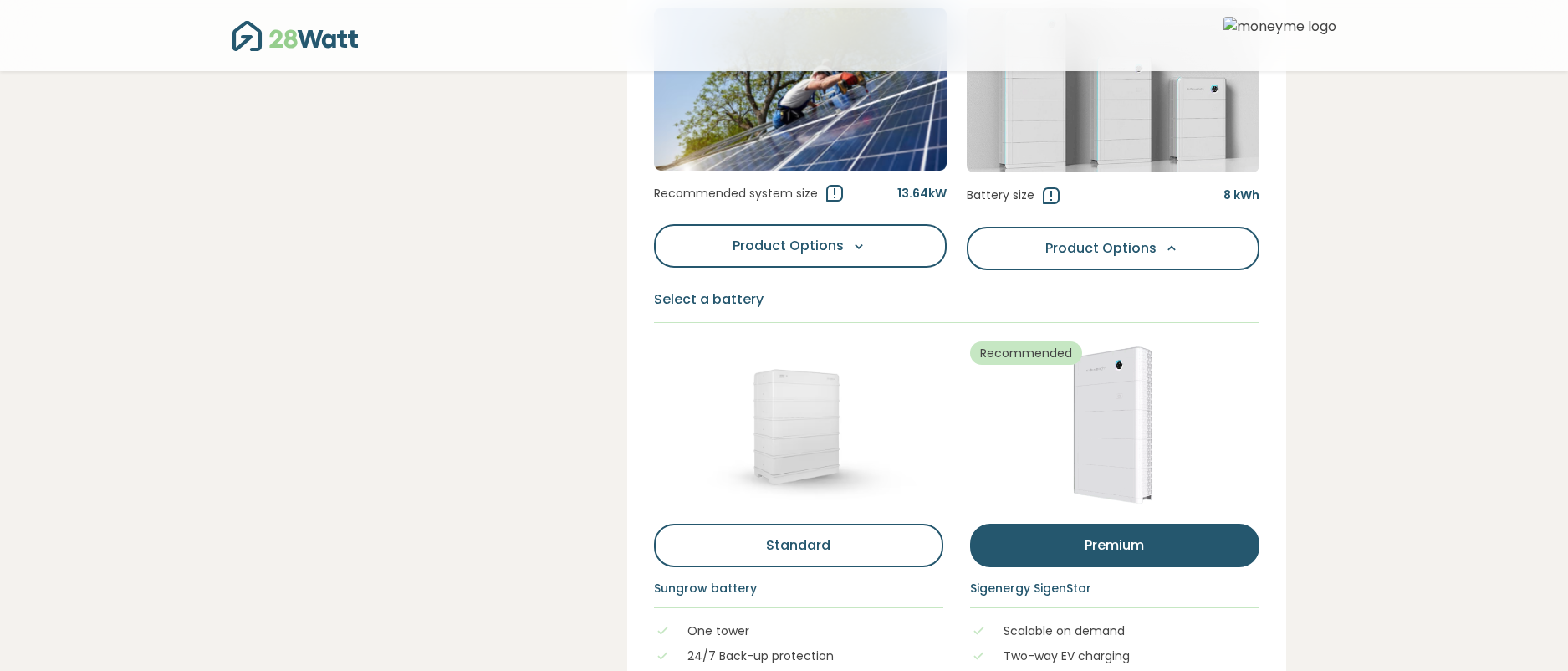
scroll to position [791, 0]
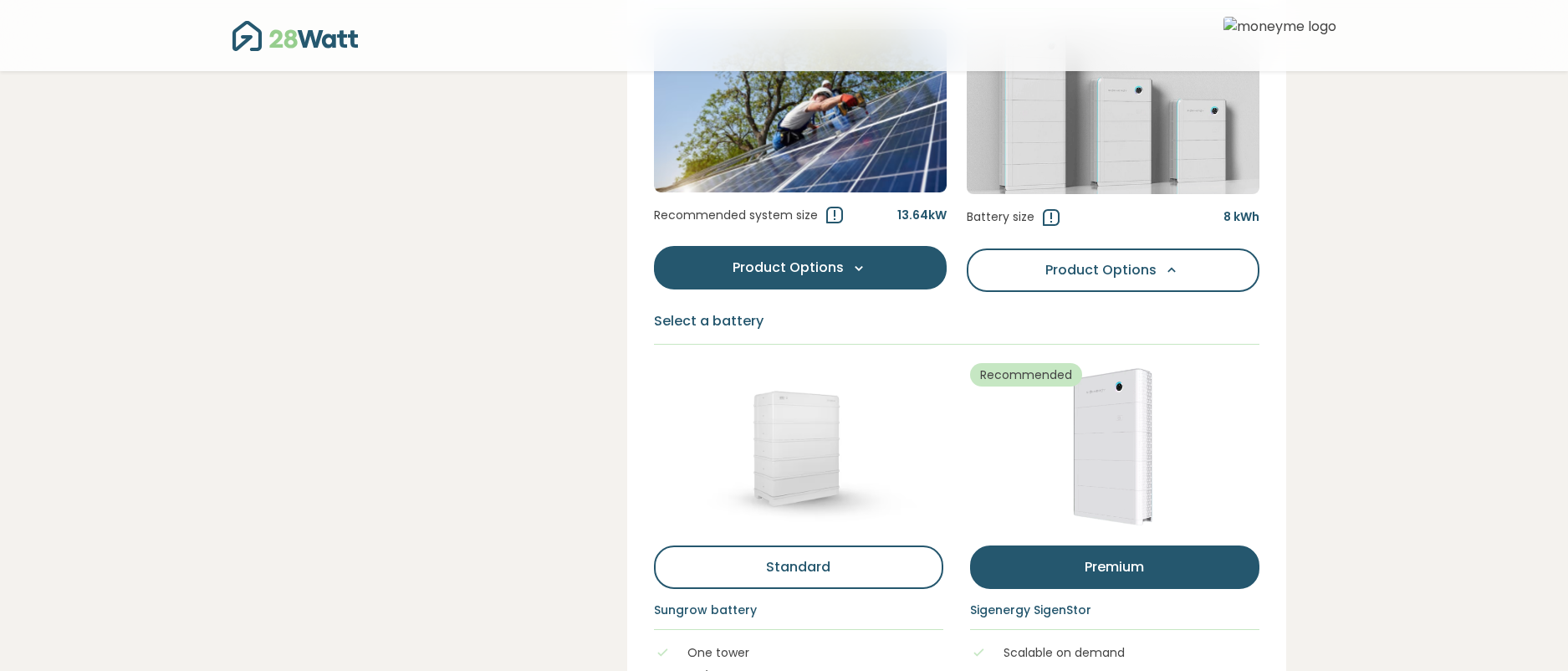
click at [781, 258] on span "Product Options" at bounding box center [788, 268] width 111 height 20
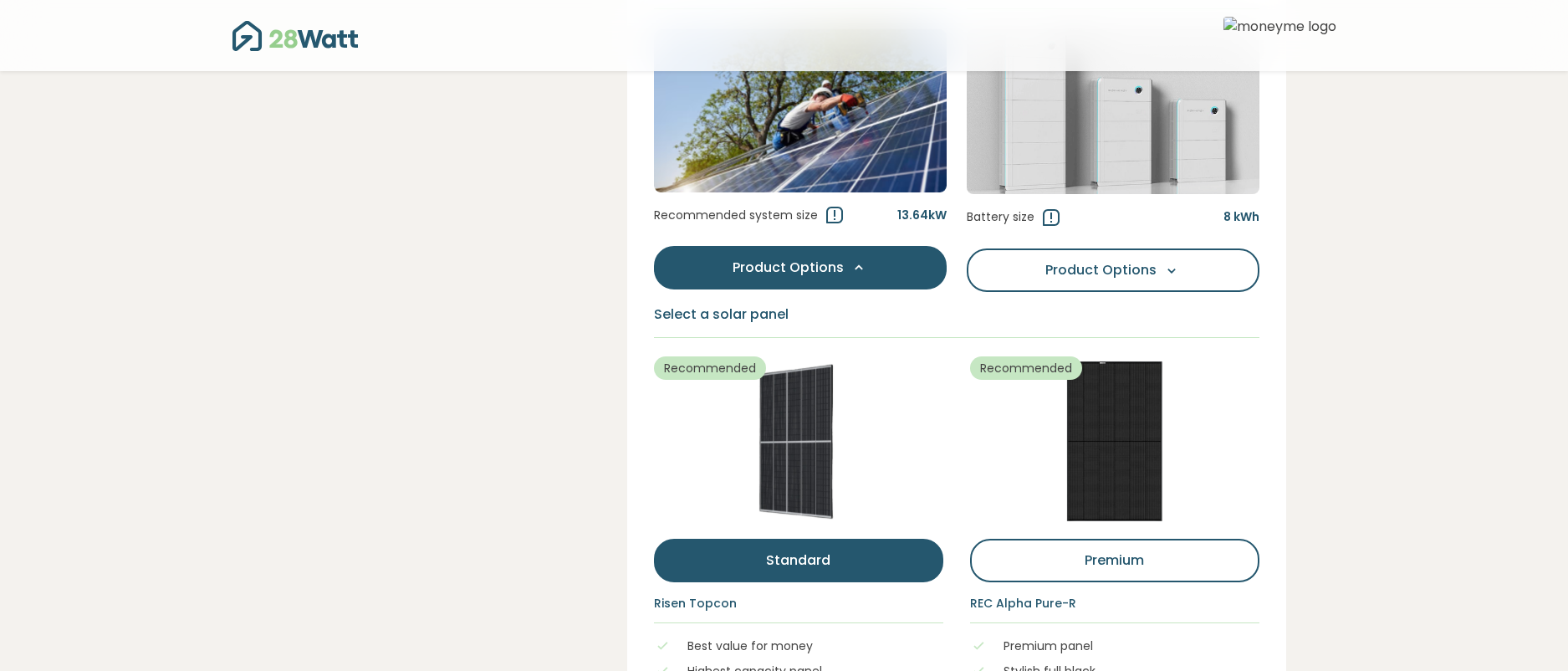
click at [860, 255] on button "Product Options Options" at bounding box center [800, 268] width 293 height 44
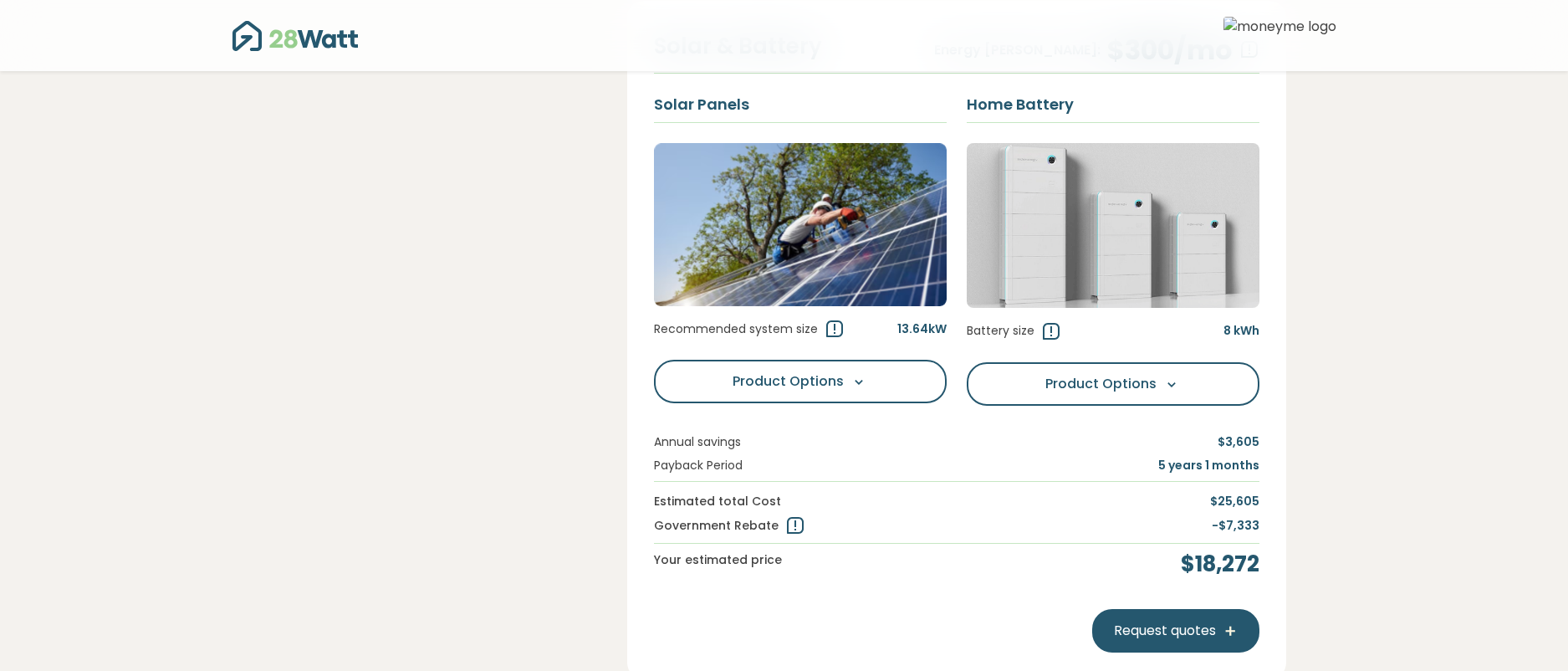
scroll to position [705, 0]
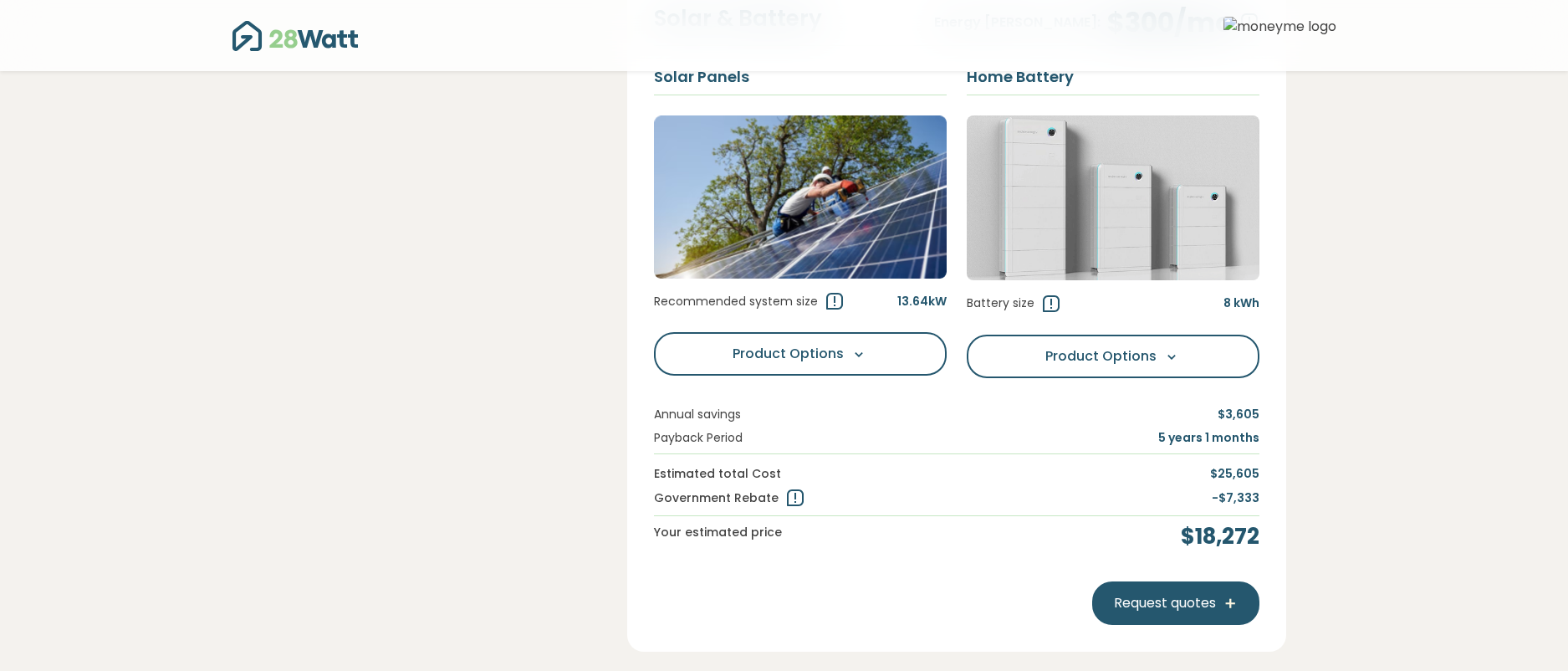
click at [1388, 296] on section "Your Addresss Household Home Features 4 Results 5 Quote Our savings estimates f…" at bounding box center [784, 616] width 1568 height 2488
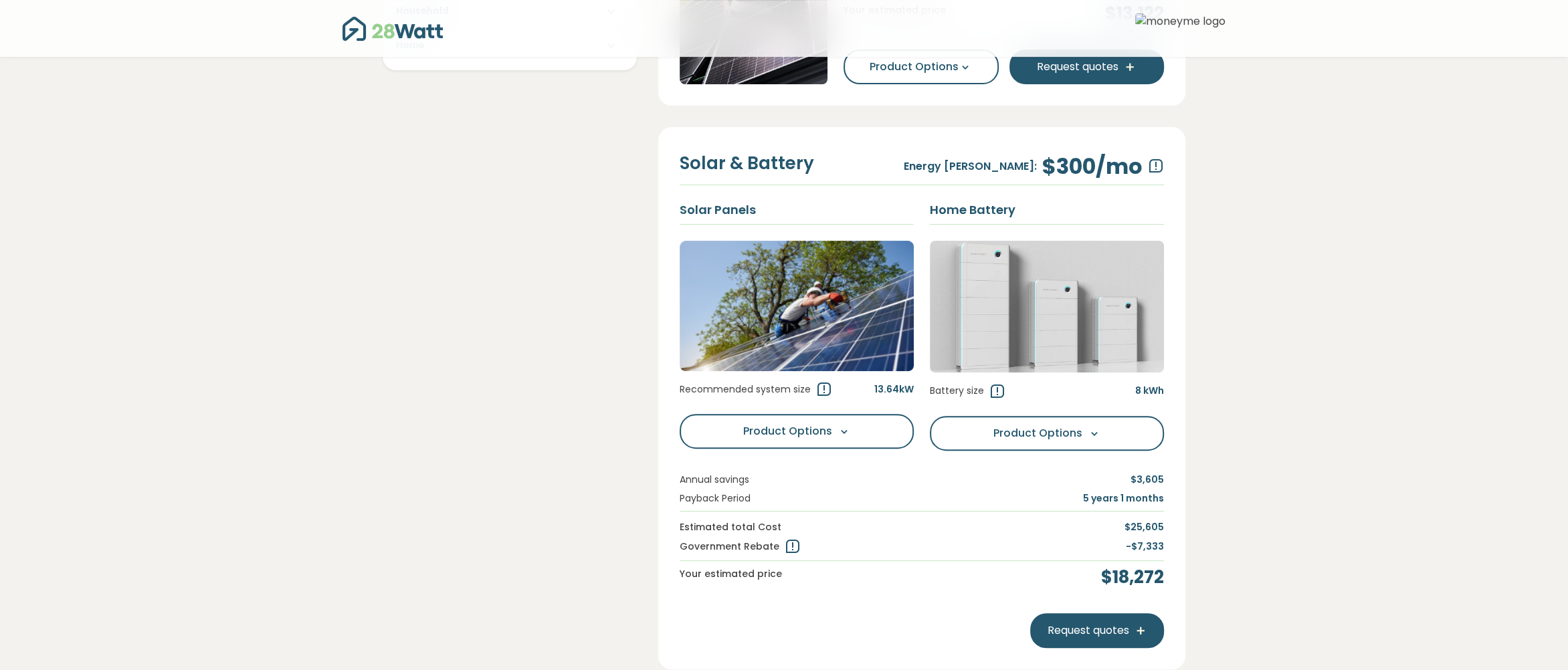
scroll to position [412, 0]
